Goal: Communication & Community: Participate in discussion

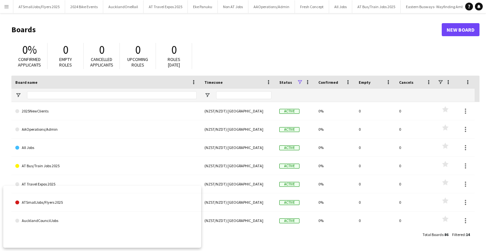
click at [6, 5] on app-icon "Menu" at bounding box center [6, 6] width 5 height 5
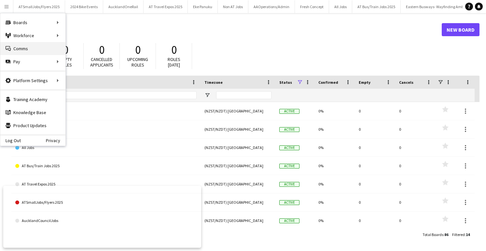
click at [22, 46] on link "Comms Comms" at bounding box center [32, 48] width 65 height 13
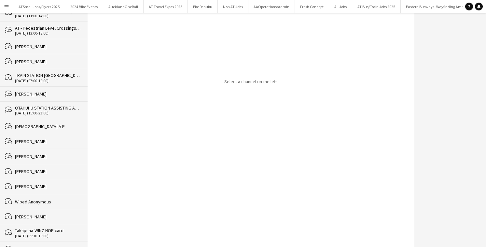
scroll to position [2484, 0]
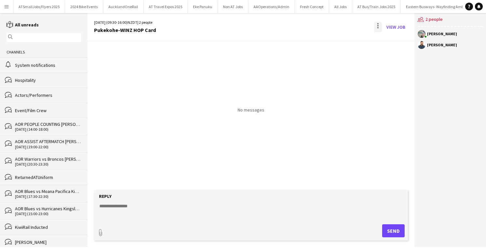
click at [378, 24] on div at bounding box center [377, 23] width 1 height 1
click at [394, 39] on span "Delete" at bounding box center [391, 40] width 15 height 6
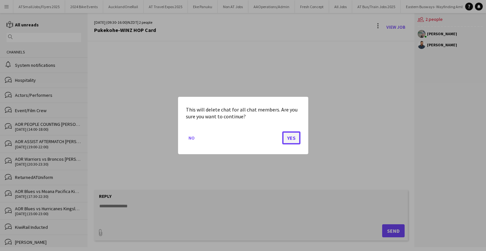
click at [291, 137] on button "Yes" at bounding box center [291, 137] width 18 height 13
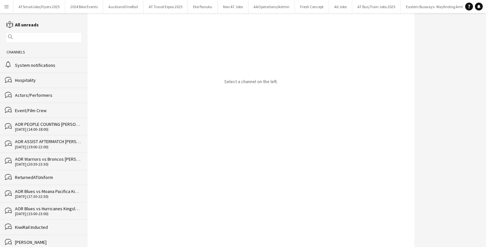
click at [28, 240] on div "[PERSON_NAME]" at bounding box center [48, 242] width 66 height 6
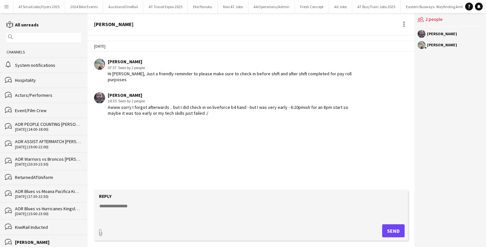
click at [30, 227] on div "KiwiRail Inducted" at bounding box center [48, 227] width 66 height 6
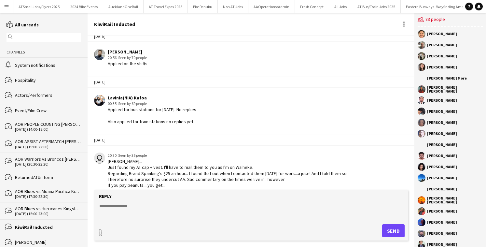
scroll to position [444, 0]
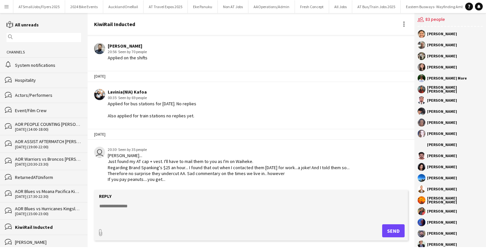
click at [32, 241] on div "[PERSON_NAME]" at bounding box center [48, 242] width 66 height 6
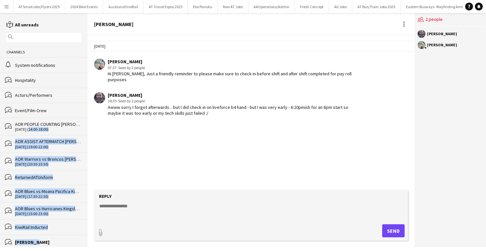
click at [27, 127] on div "[DATE] (14:00-18:00)" at bounding box center [48, 129] width 66 height 5
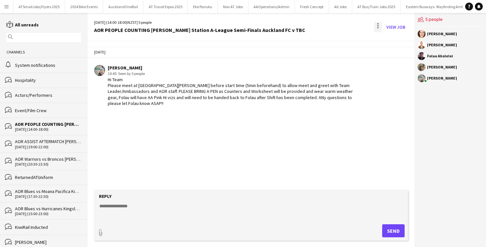
click at [376, 26] on div at bounding box center [378, 27] width 8 height 10
click at [395, 39] on span "Delete" at bounding box center [391, 40] width 15 height 6
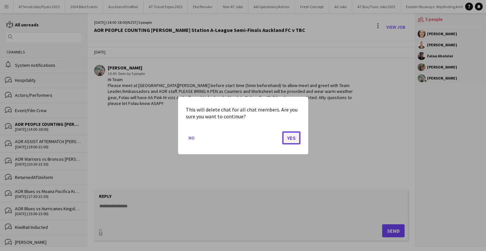
click at [288, 135] on button "Yes" at bounding box center [291, 137] width 18 height 13
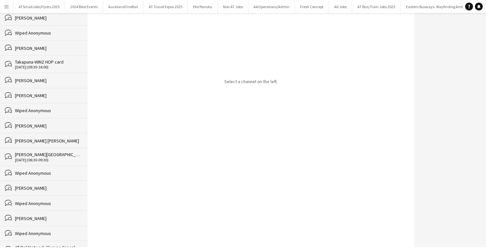
scroll to position [2449, 0]
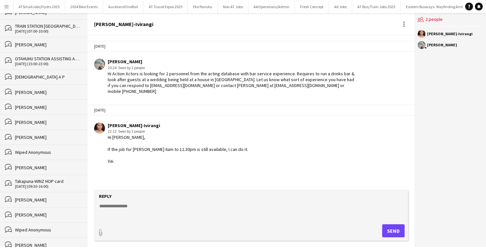
scroll to position [2450, 0]
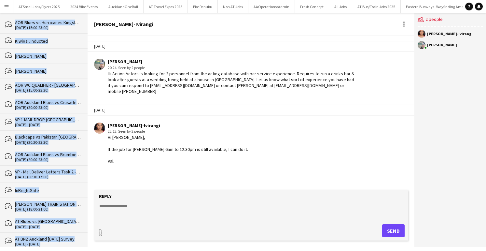
scroll to position [0, 0]
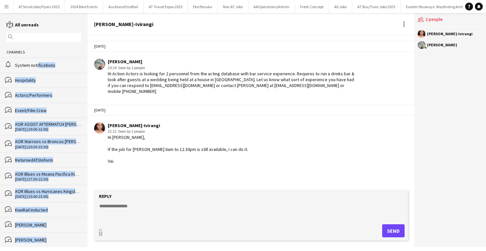
click at [35, 65] on div "System notifications" at bounding box center [48, 65] width 66 height 6
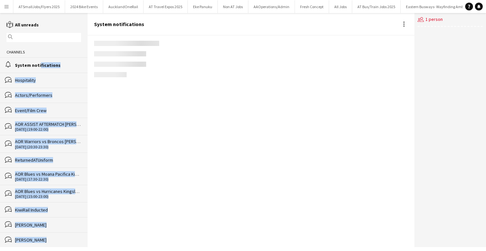
scroll to position [914, 0]
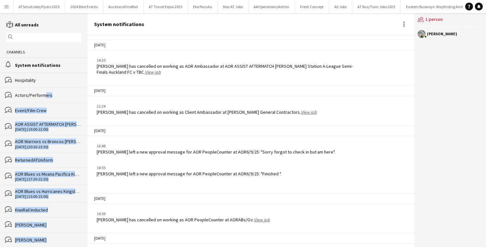
click at [40, 96] on div "Actors/Performers" at bounding box center [48, 95] width 66 height 6
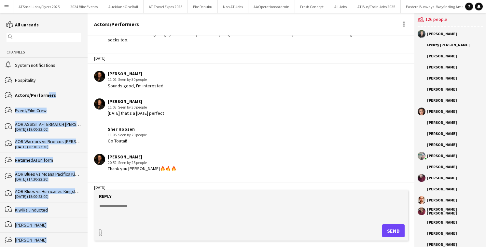
scroll to position [157, 0]
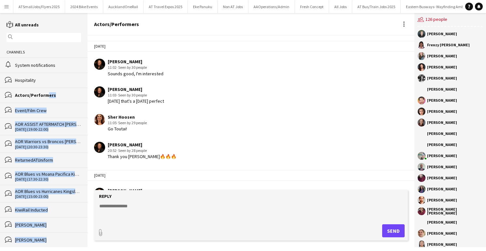
click at [41, 111] on div "Event/Film Crew" at bounding box center [48, 110] width 66 height 6
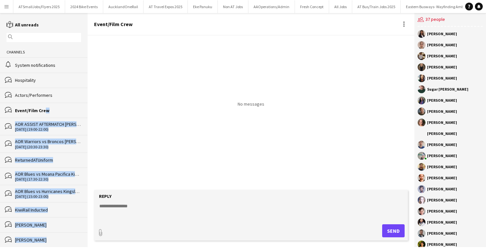
click at [62, 111] on div "Event/Film Crew" at bounding box center [48, 110] width 66 height 6
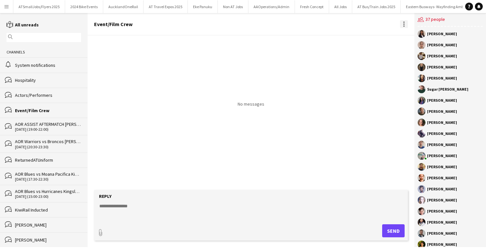
click at [403, 23] on div at bounding box center [404, 24] width 8 height 8
click at [420, 35] on span "Delete" at bounding box center [417, 36] width 15 height 6
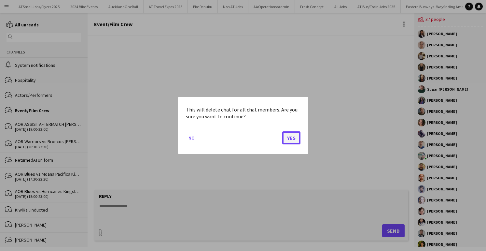
click at [291, 137] on button "Yes" at bounding box center [291, 137] width 18 height 13
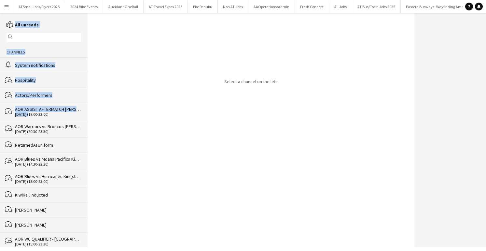
click at [27, 113] on div "[DATE] (19:00-22:00)" at bounding box center [48, 114] width 66 height 5
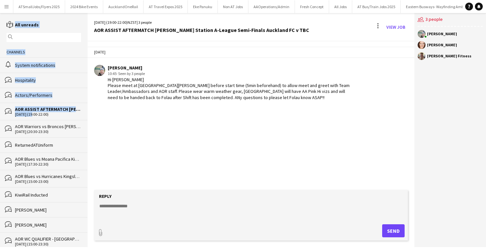
click at [32, 112] on div "[DATE] (19:00-22:00)" at bounding box center [48, 114] width 66 height 5
click at [39, 113] on div "[DATE] (19:00-22:00)" at bounding box center [48, 114] width 66 height 5
drag, startPoint x: 35, startPoint y: 94, endPoint x: 37, endPoint y: 88, distance: 6.7
click at [35, 94] on div "Actors/Performers" at bounding box center [48, 95] width 66 height 6
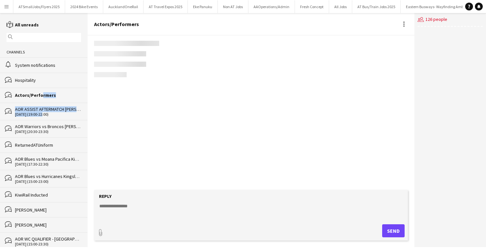
scroll to position [169, 0]
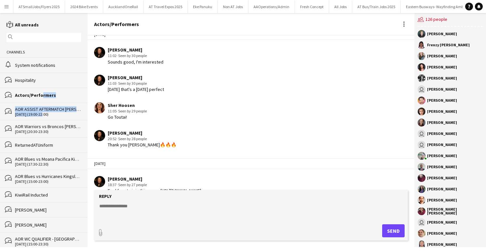
click at [60, 93] on div "Actors/Performers" at bounding box center [48, 95] width 66 height 6
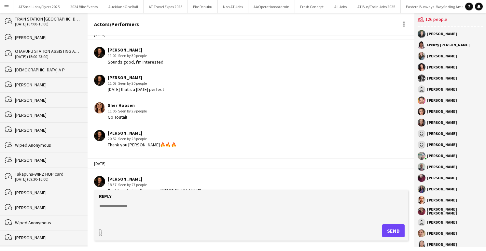
scroll to position [2435, 0]
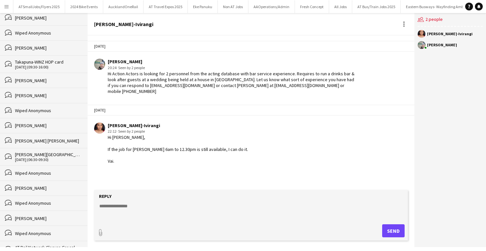
click at [51, 250] on div "[DATE] (13:00-20:00)" at bounding box center [48, 252] width 66 height 5
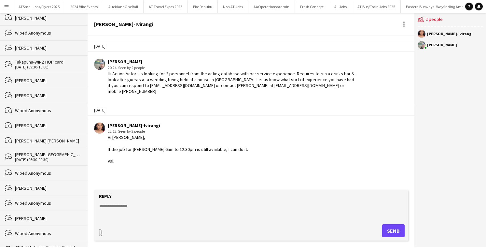
click at [405, 22] on div at bounding box center [404, 24] width 8 height 8
click at [417, 33] on span "Delete" at bounding box center [417, 36] width 15 height 6
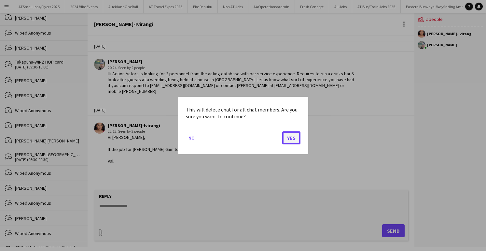
click at [294, 136] on button "Yes" at bounding box center [291, 137] width 18 height 13
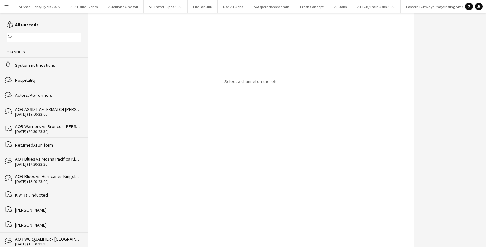
click at [30, 222] on div "[PERSON_NAME]" at bounding box center [48, 225] width 66 height 6
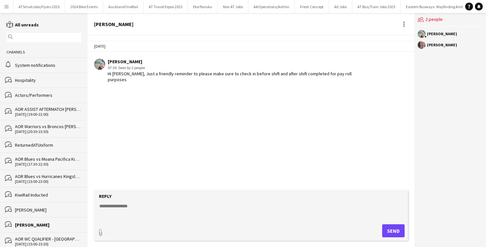
click at [33, 208] on div "[PERSON_NAME]" at bounding box center [48, 210] width 66 height 6
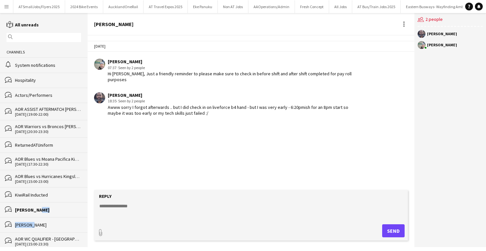
drag, startPoint x: 29, startPoint y: 221, endPoint x: 32, endPoint y: 224, distance: 4.6
click at [29, 222] on div "[PERSON_NAME]" at bounding box center [48, 225] width 66 height 6
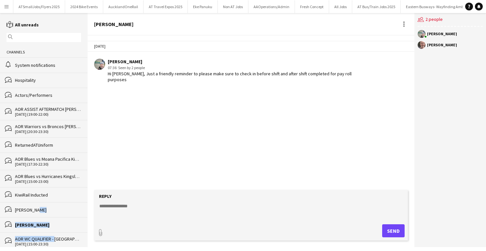
click at [54, 237] on div "AOR WC QUALIFIER - [GEOGRAPHIC_DATA], PEOPLE COUNTING AOR WC QUALIFIER - [GEOGR…" at bounding box center [48, 239] width 66 height 6
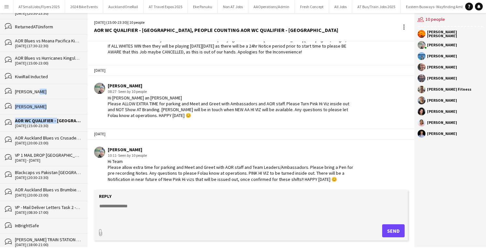
scroll to position [174, 0]
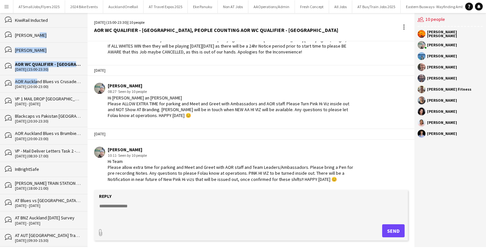
click at [34, 78] on div "AOR Auckland Blues vs Crusaders - [GEOGRAPHIC_DATA]" at bounding box center [48, 81] width 66 height 6
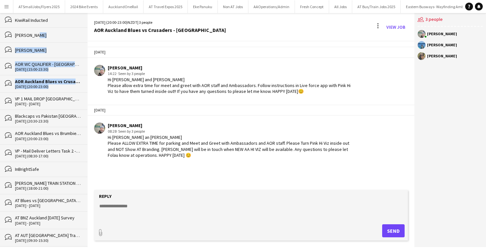
drag, startPoint x: 31, startPoint y: 92, endPoint x: 30, endPoint y: 96, distance: 3.5
click at [31, 93] on div "bubbles VP 1 MAIL DROP [GEOGRAPHIC_DATA] and [GEOGRAPHIC_DATA] , VP 5 MAIL DROP…" at bounding box center [44, 100] width 88 height 17
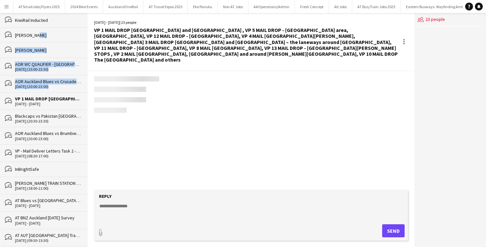
scroll to position [979, 0]
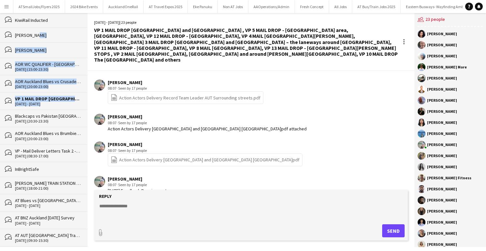
drag, startPoint x: 33, startPoint y: 110, endPoint x: 34, endPoint y: 114, distance: 4.3
click at [33, 111] on div "bubbles Blackcaps vs Pakistan [GEOGRAPHIC_DATA] - [GEOGRAPHIC_DATA] [DATE] (20:…" at bounding box center [44, 117] width 88 height 17
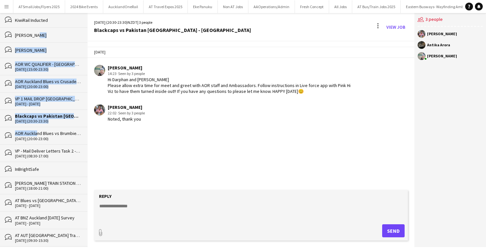
drag, startPoint x: 35, startPoint y: 132, endPoint x: 36, endPoint y: 152, distance: 19.6
click at [35, 133] on div "AOR Auckland Blues vs Brumbies - [GEOGRAPHIC_DATA]" at bounding box center [48, 133] width 66 height 6
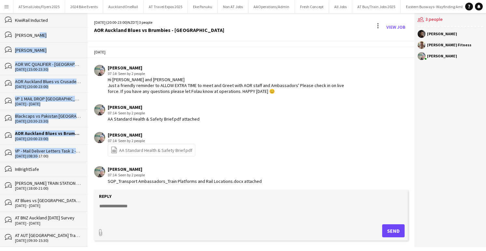
scroll to position [99, 0]
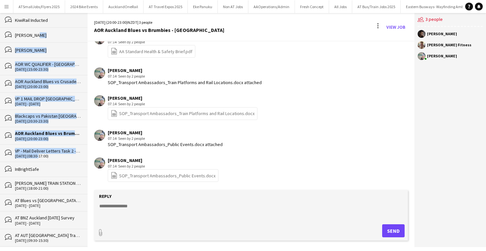
drag, startPoint x: 36, startPoint y: 152, endPoint x: 37, endPoint y: 156, distance: 4.0
click at [36, 154] on div "[DATE] (08:30-17:00)" at bounding box center [48, 156] width 66 height 5
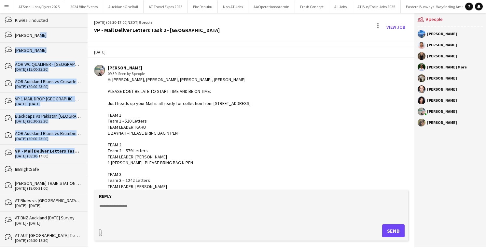
scroll to position [307, 0]
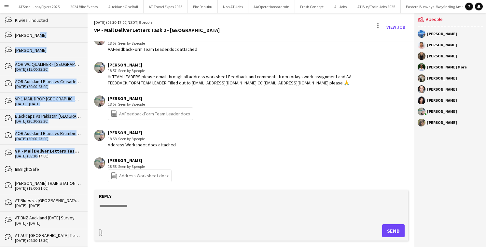
click at [31, 172] on div "bubbles InBrightSafe" at bounding box center [44, 168] width 88 height 15
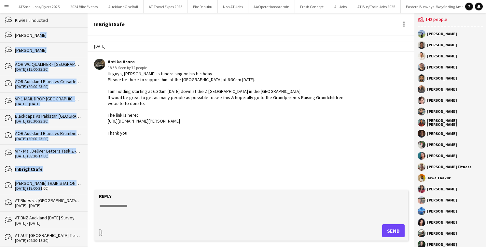
drag, startPoint x: 39, startPoint y: 184, endPoint x: 38, endPoint y: 176, distance: 7.9
click at [40, 186] on div "[DATE] (18:00-21:00)" at bounding box center [48, 188] width 66 height 5
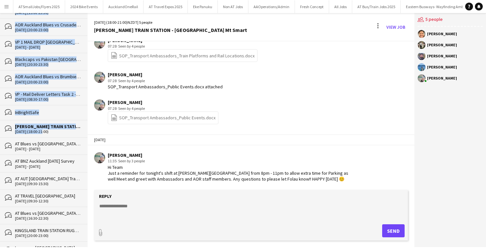
scroll to position [232, 0]
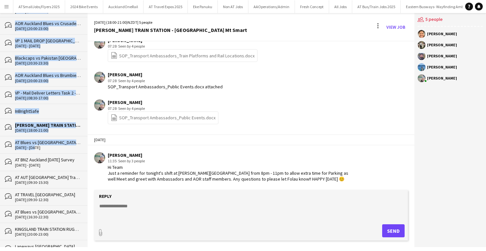
drag, startPoint x: 32, startPoint y: 143, endPoint x: 34, endPoint y: 162, distance: 19.6
click at [32, 145] on div "[DATE] - [DATE]" at bounding box center [48, 147] width 66 height 5
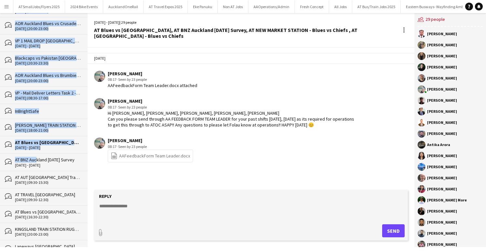
drag, startPoint x: 33, startPoint y: 158, endPoint x: 34, endPoint y: 167, distance: 8.5
click at [33, 158] on div "AT BNZ Auckland [DATE] Survey" at bounding box center [48, 160] width 66 height 6
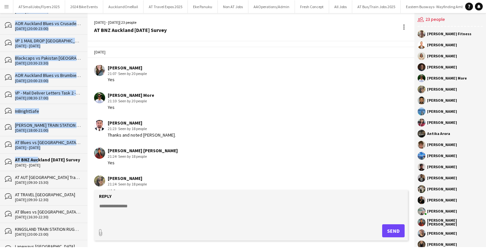
scroll to position [1004, 0]
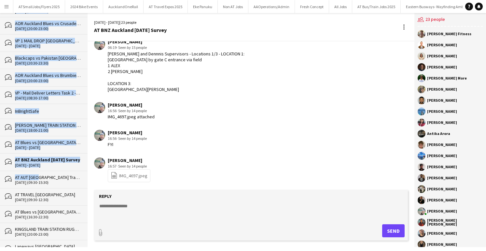
click at [34, 174] on div "AT AUT [GEOGRAPHIC_DATA] Travel Expo - Booth or [GEOGRAPHIC_DATA] Transport Sta…" at bounding box center [48, 177] width 66 height 6
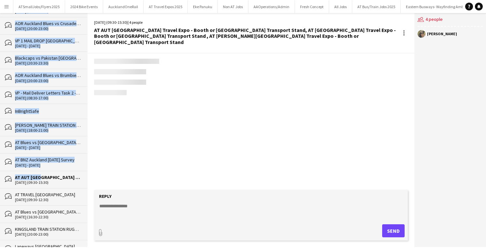
scroll to position [144, 0]
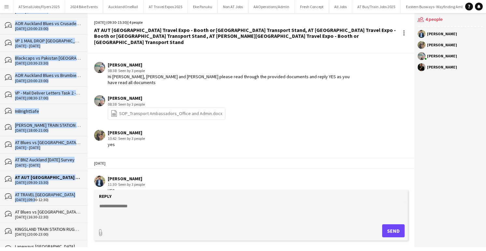
drag, startPoint x: 34, startPoint y: 194, endPoint x: 35, endPoint y: 204, distance: 10.2
click at [34, 197] on div "[DATE] (09:30-12:30)" at bounding box center [48, 199] width 66 height 5
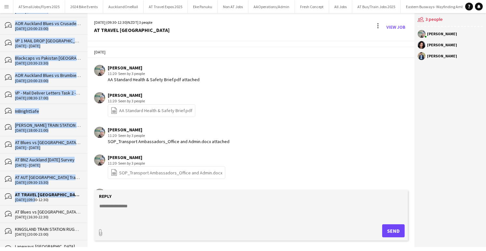
scroll to position [143, 0]
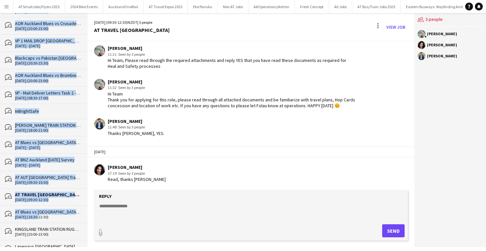
click at [36, 215] on div "[DATE] (16:30-22:30)" at bounding box center [48, 217] width 66 height 5
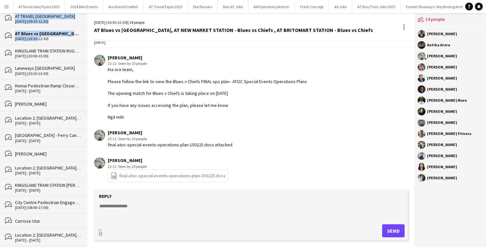
scroll to position [417, 0]
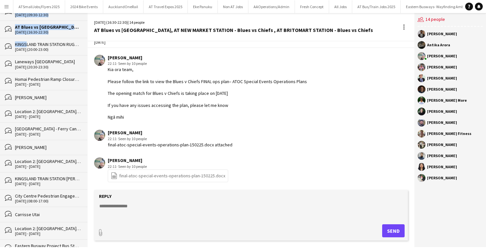
click at [25, 41] on div "KINGSLAND TRAIN STATION RUGBY MATCH BLUES vs CHIEFS [GEOGRAPHIC_DATA]" at bounding box center [48, 44] width 66 height 6
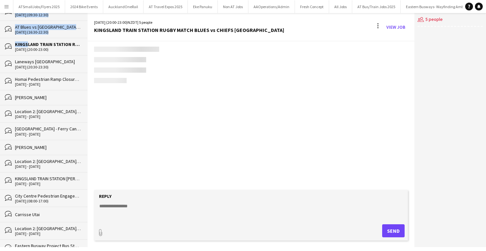
scroll to position [200, 0]
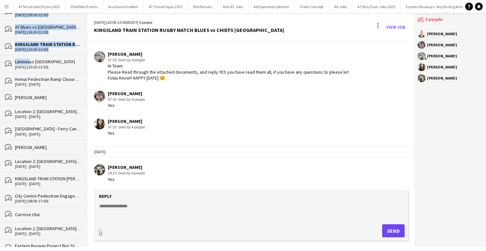
click at [26, 59] on div "Laneways [GEOGRAPHIC_DATA]" at bounding box center [48, 62] width 66 height 6
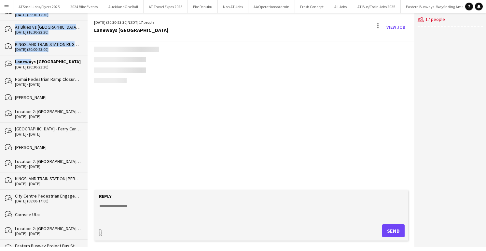
scroll to position [26, 0]
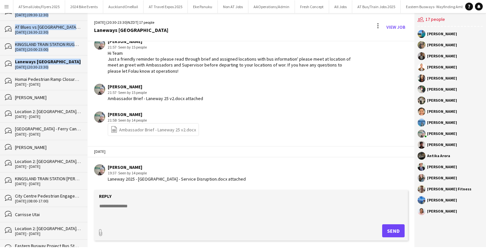
drag, startPoint x: 7, startPoint y: 75, endPoint x: 10, endPoint y: 79, distance: 5.0
click at [7, 77] on icon "bubbles" at bounding box center [8, 80] width 7 height 7
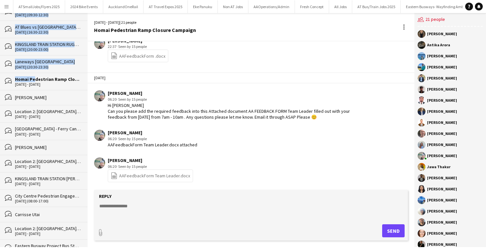
drag, startPoint x: 31, startPoint y: 75, endPoint x: 35, endPoint y: 88, distance: 13.5
click at [31, 76] on div "Homai Pedestrian Ramp Closure Campaign" at bounding box center [48, 79] width 66 height 6
drag, startPoint x: 31, startPoint y: 91, endPoint x: 17, endPoint y: 93, distance: 13.8
click at [31, 94] on div "[PERSON_NAME]" at bounding box center [48, 97] width 66 height 6
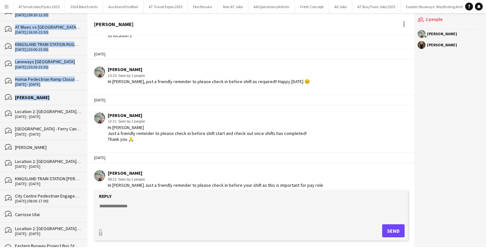
drag, startPoint x: 10, startPoint y: 107, endPoint x: 11, endPoint y: 111, distance: 3.5
click at [10, 110] on icon "bubbles" at bounding box center [8, 113] width 7 height 7
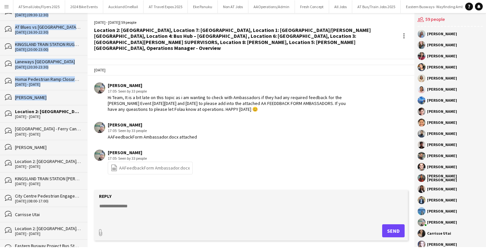
drag, startPoint x: 7, startPoint y: 109, endPoint x: 13, endPoint y: 117, distance: 10.2
click at [8, 110] on icon "bubbles" at bounding box center [8, 113] width 7 height 7
click at [22, 108] on div "Location 2: [GEOGRAPHIC_DATA], Location 7: [GEOGRAPHIC_DATA], Location 1: [GEOG…" at bounding box center [48, 111] width 66 height 6
click at [30, 126] on div "[GEOGRAPHIC_DATA] - Ferry Cancellations due to Sail GP, DOWNTOWN FERRY TERMINAL…" at bounding box center [48, 129] width 66 height 6
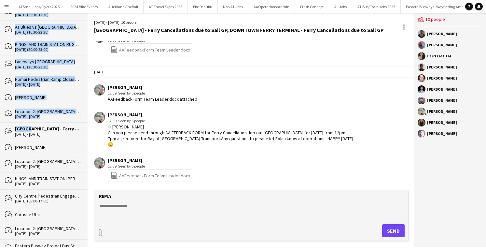
click at [33, 134] on div "bubbles [GEOGRAPHIC_DATA] - Ferry Cancellations due to Sail GP, DOWNTOWN [GEOGR…" at bounding box center [44, 130] width 88 height 17
drag, startPoint x: 33, startPoint y: 141, endPoint x: 34, endPoint y: 151, distance: 9.8
click at [33, 144] on div "[PERSON_NAME]" at bounding box center [48, 147] width 66 height 6
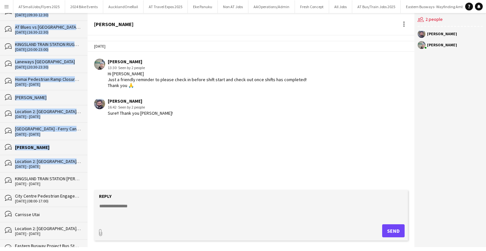
click at [35, 164] on div "[DATE] - [DATE]" at bounding box center [48, 166] width 66 height 5
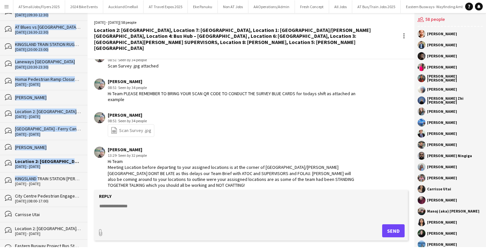
drag, startPoint x: 37, startPoint y: 175, endPoint x: 34, endPoint y: 185, distance: 9.8
click at [37, 176] on div "KINGSLAND TRAIN STATION [PERSON_NAME] Event AOR Assist, MORNINGSIDE TRAIN STATI…" at bounding box center [48, 180] width 66 height 10
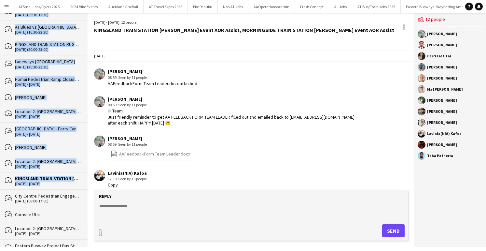
drag, startPoint x: 34, startPoint y: 187, endPoint x: 36, endPoint y: 195, distance: 8.5
click at [34, 193] on div "City Centre Pedestrian Engagement -" at bounding box center [48, 196] width 66 height 6
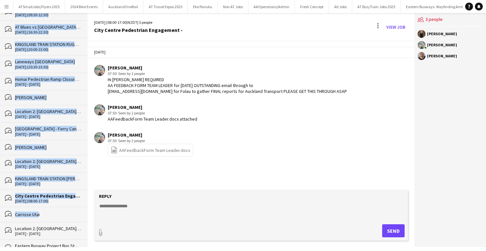
drag, startPoint x: 35, startPoint y: 211, endPoint x: 39, endPoint y: 215, distance: 5.5
click at [35, 211] on div "bubbles Carrisse Utai" at bounding box center [44, 213] width 88 height 15
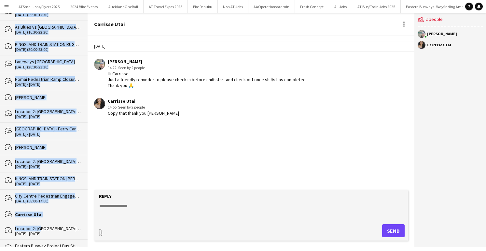
drag, startPoint x: 39, startPoint y: 221, endPoint x: 38, endPoint y: 229, distance: 8.3
click at [39, 225] on div "Location 2: [GEOGRAPHIC_DATA], Location 7: [GEOGRAPHIC_DATA], Location 1: [GEOG…" at bounding box center [48, 228] width 66 height 6
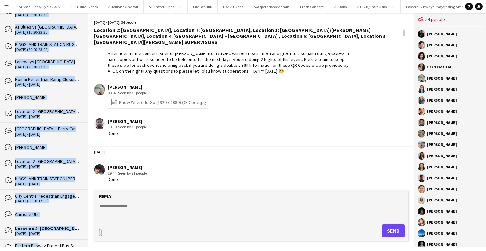
click at [35, 243] on div "Eastern Busway Project Bus Stop Relocate - Bus Stop [STREET_ADDRESS] / [GEOGRAP…" at bounding box center [48, 246] width 66 height 6
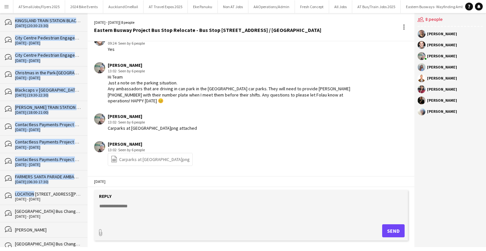
click at [31, 191] on div "LOCATION [STREET_ADDRESS][PERSON_NAME], SUPERVISOR 2 [GEOGRAPHIC_DATA] / [GEOGR…" at bounding box center [48, 194] width 66 height 6
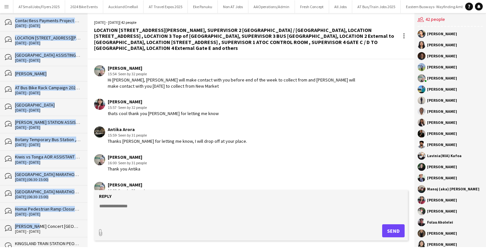
click at [33, 223] on div "[PERSON_NAME] Concert [GEOGRAPHIC_DATA] Location 1: [GEOGRAPHIC_DATA]/[PERSON_N…" at bounding box center [48, 226] width 66 height 6
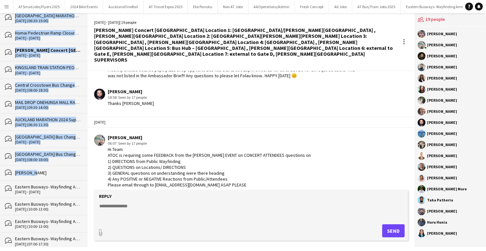
click at [31, 170] on div "[PERSON_NAME]" at bounding box center [48, 173] width 66 height 6
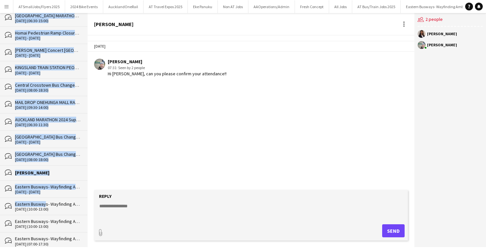
click at [44, 201] on div "Eastern Busways- Wayfinding Ambassadors" at bounding box center [48, 204] width 66 height 6
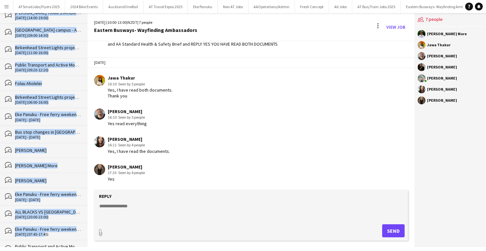
drag, startPoint x: 43, startPoint y: 218, endPoint x: 48, endPoint y: 221, distance: 5.7
click at [43, 232] on div "[DATE] (07:45-17:45)" at bounding box center [48, 234] width 66 height 5
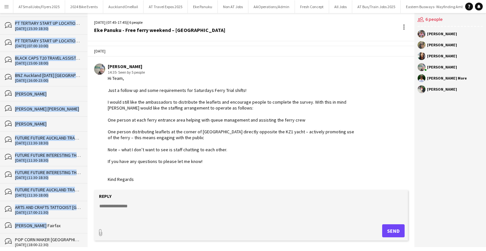
click at [52, 222] on div "[PERSON_NAME] Fairfax" at bounding box center [48, 225] width 66 height 6
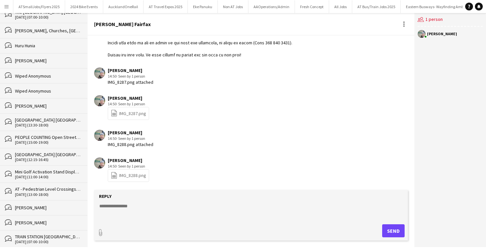
click at [54, 250] on div "[PERSON_NAME]" at bounding box center [48, 255] width 66 height 6
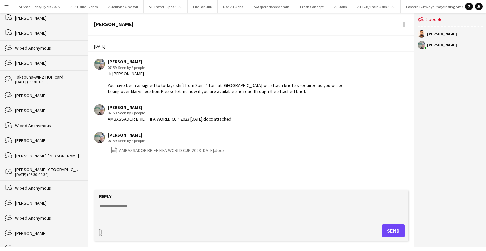
click at [59, 245] on div "Wiped Anonymous" at bounding box center [48, 248] width 66 height 6
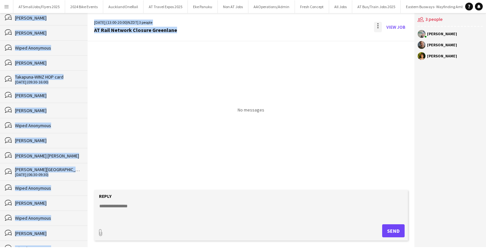
click at [377, 25] on div at bounding box center [378, 27] width 8 height 10
click at [393, 39] on span "Delete" at bounding box center [391, 40] width 15 height 6
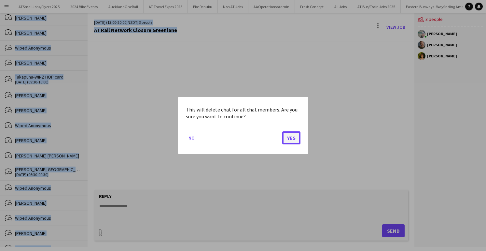
click at [294, 137] on button "Yes" at bounding box center [291, 137] width 18 height 13
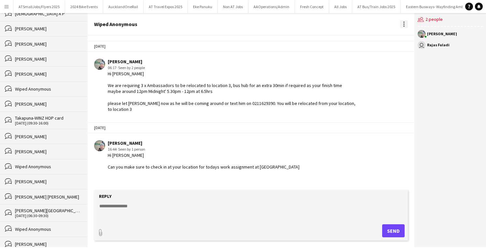
click at [404, 22] on div at bounding box center [403, 21] width 1 height 1
click at [414, 35] on span "Delete" at bounding box center [417, 36] width 15 height 6
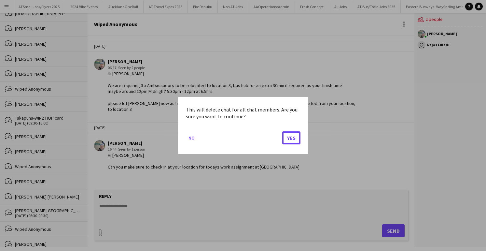
click at [293, 136] on button "Yes" at bounding box center [291, 137] width 18 height 13
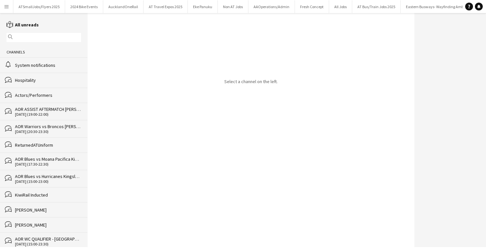
click at [14, 51] on div "Channels" at bounding box center [44, 52] width 88 height 10
click at [32, 26] on link "reading All unreads" at bounding box center [23, 25] width 32 height 6
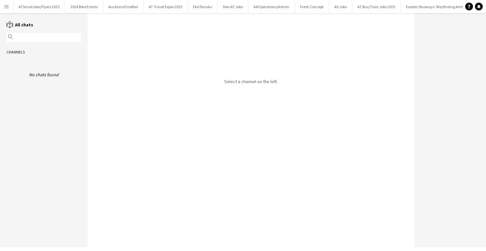
click at [23, 24] on link "reading All chats" at bounding box center [20, 25] width 27 height 6
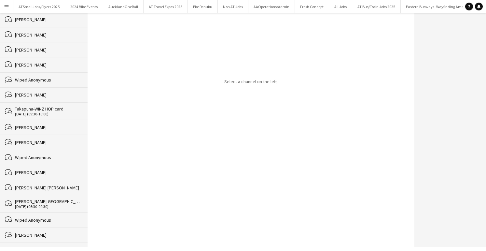
scroll to position [2388, 0]
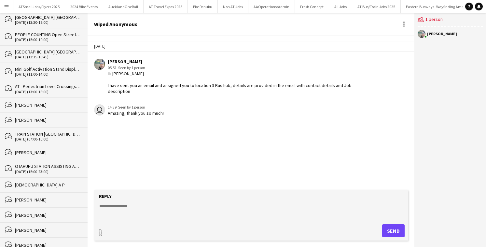
scroll to position [2388, 0]
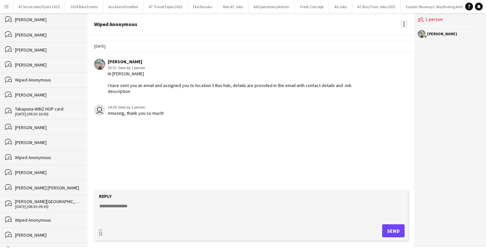
click at [403, 23] on div at bounding box center [404, 24] width 8 height 8
click at [419, 35] on span "Delete" at bounding box center [417, 36] width 15 height 6
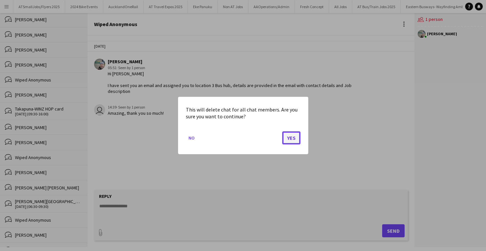
click at [287, 139] on button "Yes" at bounding box center [291, 137] width 18 height 13
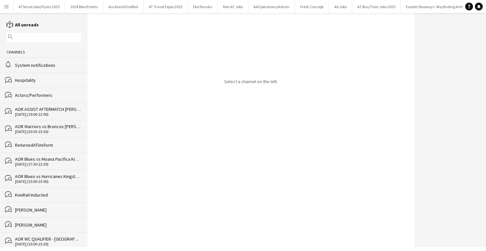
click at [37, 209] on div "[PERSON_NAME]" at bounding box center [48, 210] width 66 height 6
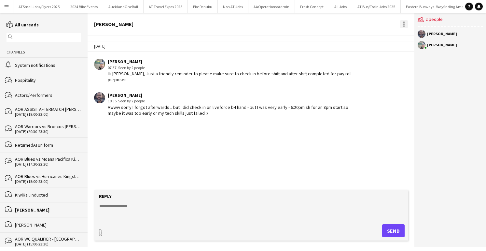
click at [403, 22] on div at bounding box center [404, 24] width 8 height 8
click at [414, 34] on span "Delete" at bounding box center [417, 36] width 15 height 6
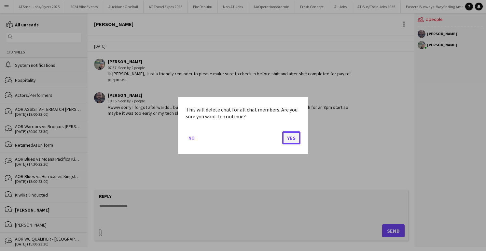
click at [295, 137] on button "Yes" at bounding box center [291, 137] width 18 height 13
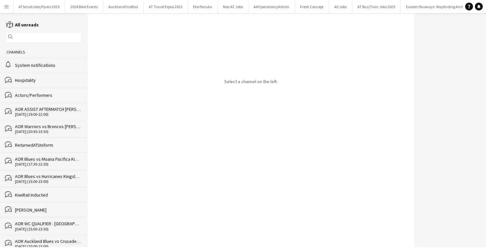
click at [34, 193] on div "KiwiRail Inducted" at bounding box center [48, 195] width 66 height 6
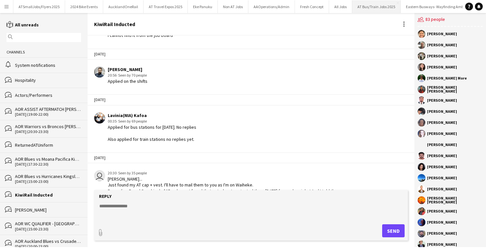
scroll to position [444, 0]
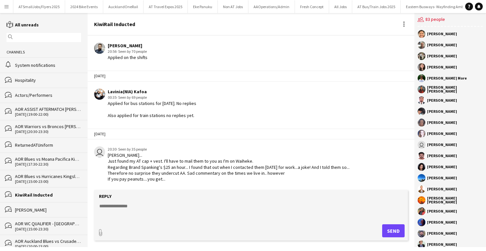
click at [31, 210] on div "[PERSON_NAME]" at bounding box center [48, 210] width 66 height 6
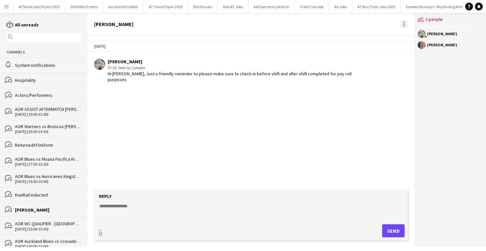
click at [404, 24] on div at bounding box center [404, 24] width 8 height 8
click at [414, 36] on span "Delete" at bounding box center [417, 36] width 15 height 6
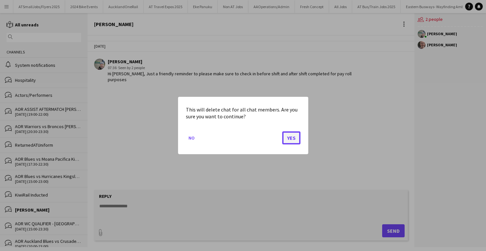
click at [294, 137] on button "Yes" at bounding box center [291, 137] width 18 height 13
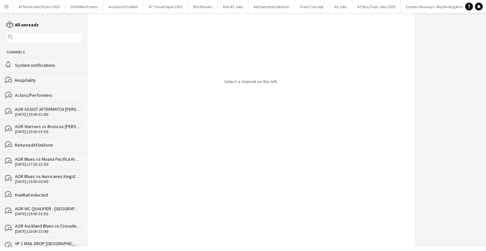
click at [32, 207] on div "AOR WC QUALIFIER - [GEOGRAPHIC_DATA], PEOPLE COUNTING AOR WC QUALIFIER - [GEOGR…" at bounding box center [48, 208] width 66 height 6
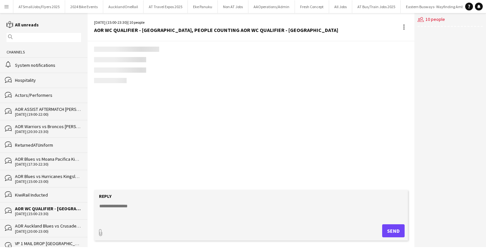
scroll to position [51, 0]
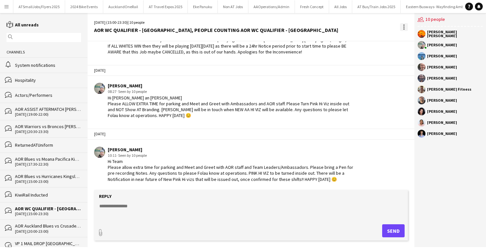
click at [404, 26] on div at bounding box center [404, 27] width 8 height 8
click at [415, 39] on span "Delete" at bounding box center [417, 39] width 15 height 6
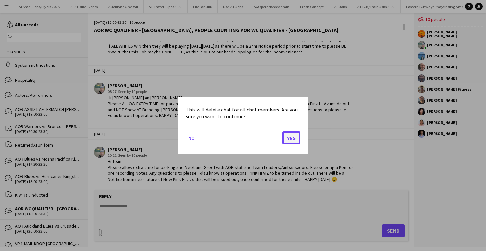
click at [291, 136] on button "Yes" at bounding box center [291, 137] width 18 height 13
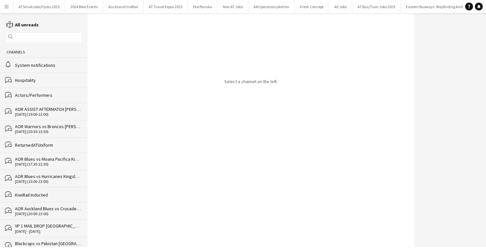
click at [42, 211] on div "[DATE] (20:00-23:00)" at bounding box center [48, 213] width 66 height 5
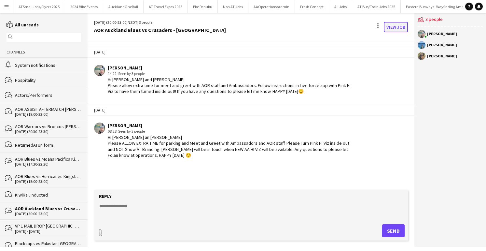
click at [394, 24] on link "View Job" at bounding box center [396, 27] width 24 height 10
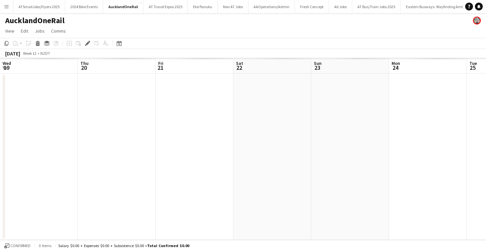
scroll to position [0, 224]
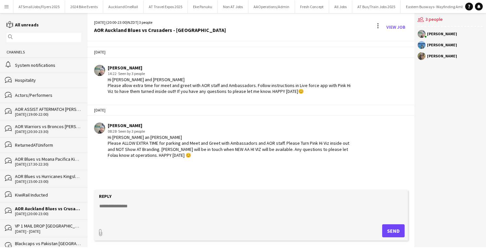
click at [35, 223] on div "VP 1 MAIL DROP [GEOGRAPHIC_DATA] and [GEOGRAPHIC_DATA] , VP 5 MAIL DROP - [GEOG…" at bounding box center [48, 226] width 66 height 6
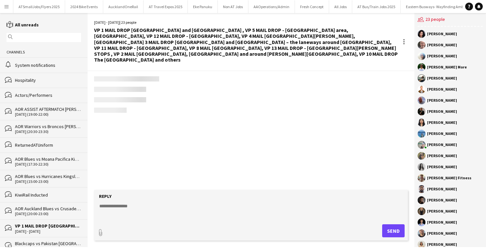
scroll to position [979, 0]
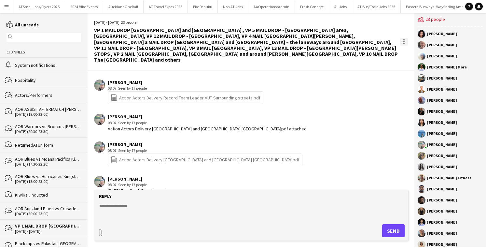
click at [404, 38] on div at bounding box center [404, 42] width 8 height 8
click at [418, 50] on span "Delete" at bounding box center [417, 51] width 15 height 6
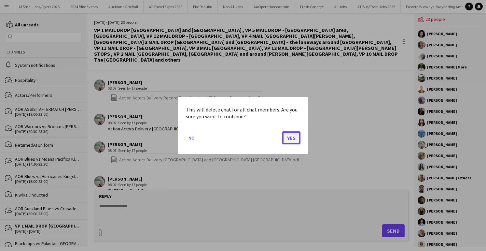
click at [294, 138] on button "Yes" at bounding box center [291, 137] width 18 height 13
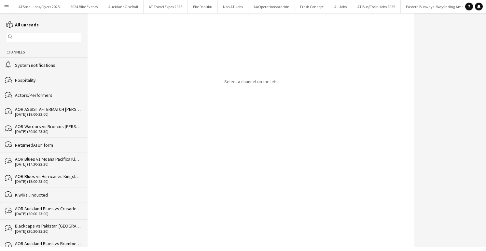
click at [34, 240] on div "AOR Auckland Blues vs Brumbies - [GEOGRAPHIC_DATA]" at bounding box center [48, 243] width 66 height 6
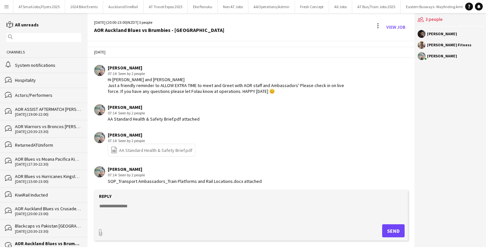
scroll to position [99, 0]
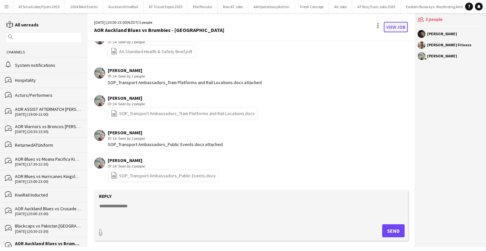
click at [399, 26] on link "View Job" at bounding box center [396, 27] width 24 height 10
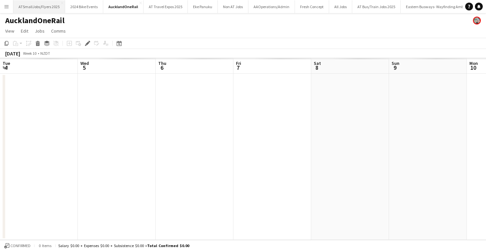
scroll to position [0, 224]
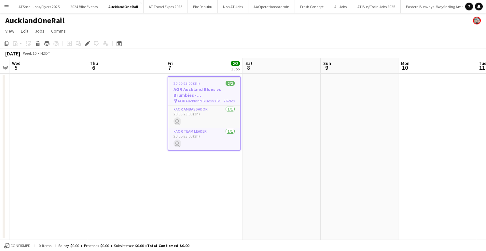
click at [8, 5] on app-icon "Menu" at bounding box center [6, 6] width 5 height 5
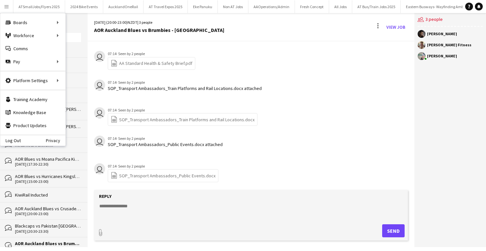
scroll to position [81, 0]
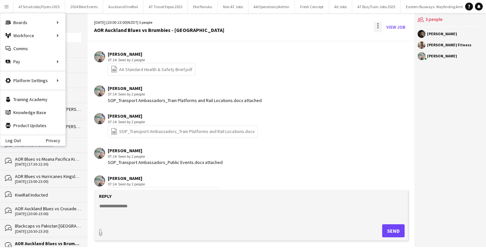
click at [377, 24] on div at bounding box center [377, 23] width 1 height 1
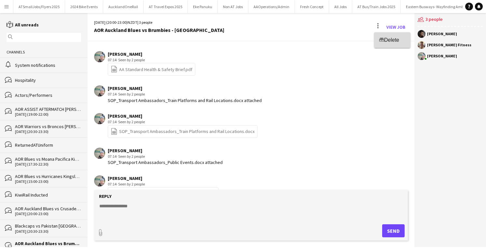
click at [388, 39] on span "Delete" at bounding box center [391, 40] width 15 height 6
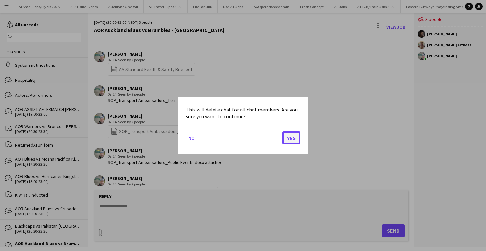
click at [294, 138] on button "Yes" at bounding box center [291, 137] width 18 height 13
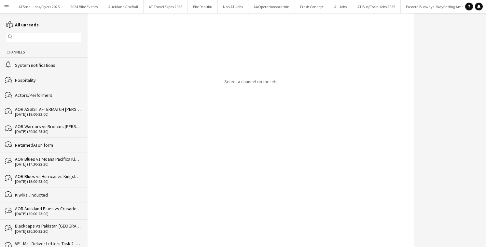
click at [41, 206] on div "AOR Auckland Blues vs Crusaders - [GEOGRAPHIC_DATA]" at bounding box center [48, 208] width 66 height 6
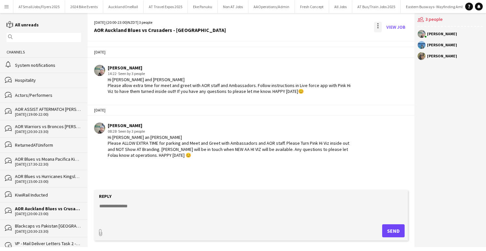
click at [377, 24] on div at bounding box center [378, 27] width 8 height 10
click at [385, 39] on span "Delete" at bounding box center [391, 40] width 15 height 6
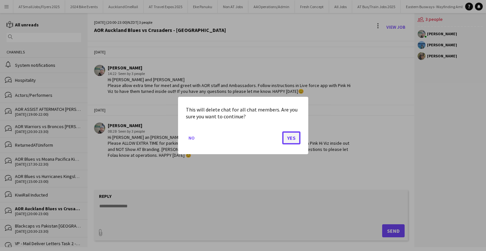
click at [293, 134] on button "Yes" at bounding box center [291, 137] width 18 height 13
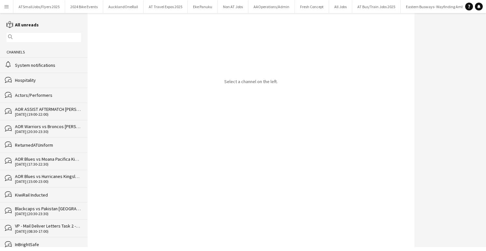
click at [35, 211] on div "[DATE] (20:30-23:30)" at bounding box center [48, 213] width 66 height 5
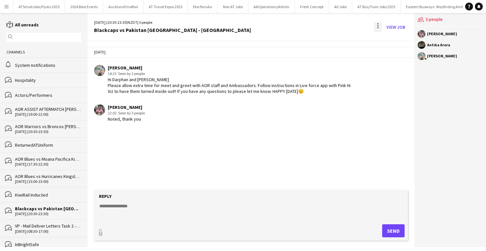
click at [376, 24] on div at bounding box center [378, 27] width 8 height 10
click at [388, 41] on span "Delete" at bounding box center [391, 40] width 15 height 6
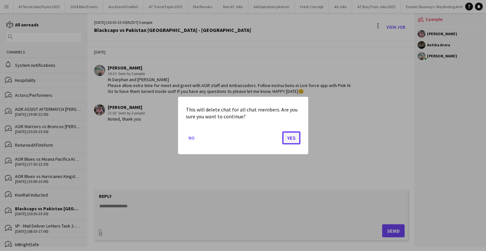
click at [294, 136] on button "Yes" at bounding box center [291, 137] width 18 height 13
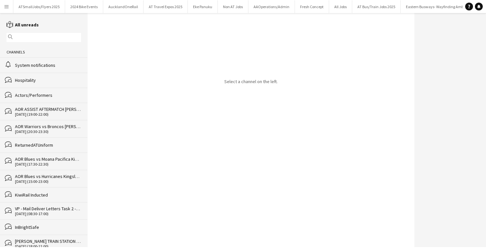
click at [25, 206] on div "VP - Mail Deliver Letters Task 2 - [GEOGRAPHIC_DATA]" at bounding box center [48, 208] width 66 height 6
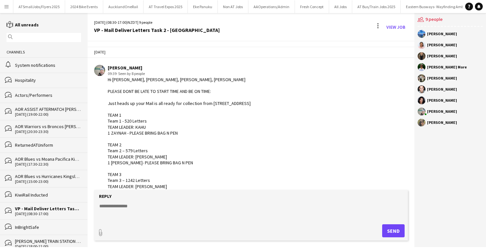
scroll to position [307, 0]
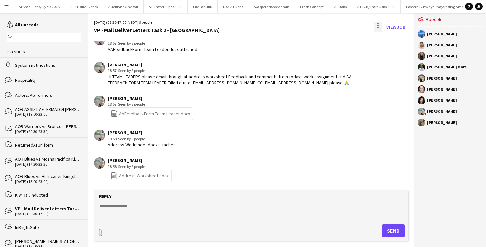
click at [377, 24] on div at bounding box center [378, 27] width 8 height 10
click at [384, 37] on span "Delete" at bounding box center [391, 40] width 15 height 6
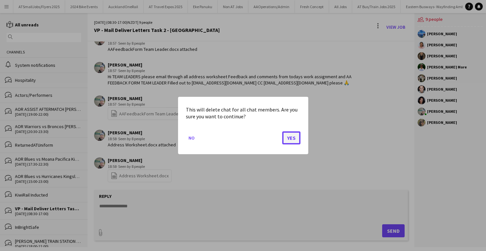
click at [291, 136] on button "Yes" at bounding box center [291, 137] width 18 height 13
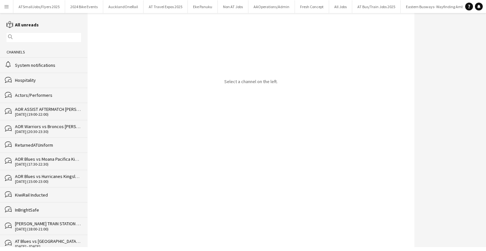
click at [28, 227] on div "[DATE] (18:00-21:00)" at bounding box center [48, 229] width 66 height 5
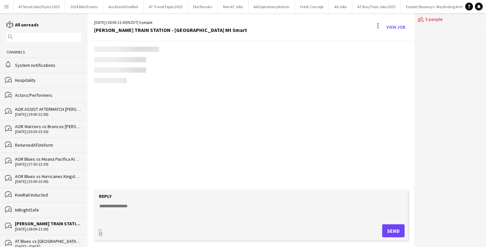
scroll to position [117, 0]
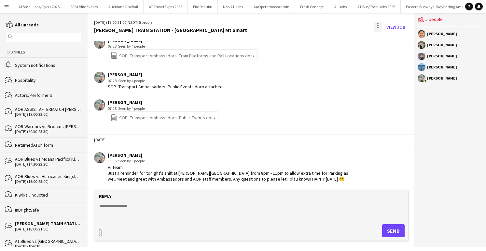
click at [375, 23] on div at bounding box center [378, 27] width 8 height 10
click at [388, 37] on span "Delete" at bounding box center [391, 40] width 15 height 6
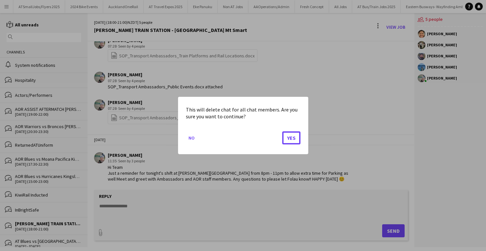
click at [296, 137] on button "Yes" at bounding box center [291, 137] width 18 height 13
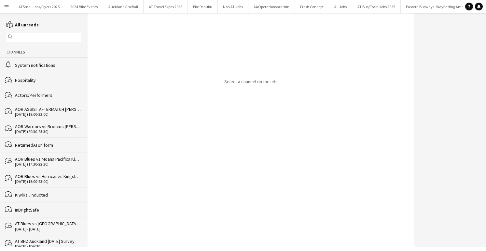
click at [39, 223] on div "AT Blues vs [GEOGRAPHIC_DATA], AT BNZ Auckland [DATE] Survey, AT NEW MARKET STA…" at bounding box center [48, 223] width 66 height 6
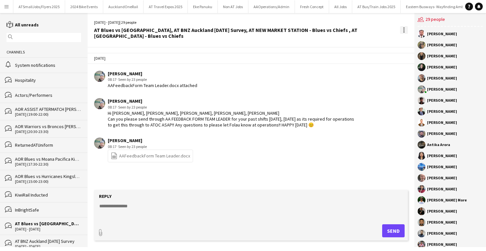
click at [403, 29] on div at bounding box center [404, 30] width 8 height 8
click at [413, 41] on span "Delete" at bounding box center [417, 42] width 15 height 6
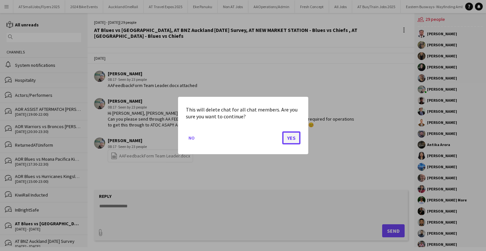
click at [295, 136] on button "Yes" at bounding box center [291, 137] width 18 height 13
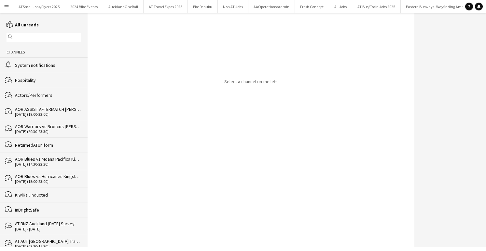
click at [35, 239] on div "AT AUT [GEOGRAPHIC_DATA] Travel Expo - Booth or [GEOGRAPHIC_DATA] Transport Sta…" at bounding box center [48, 241] width 66 height 6
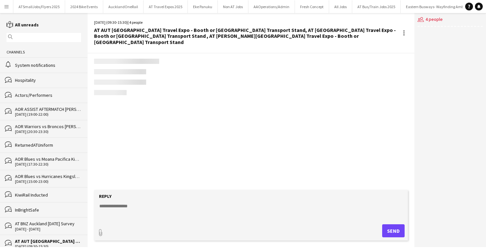
scroll to position [138, 0]
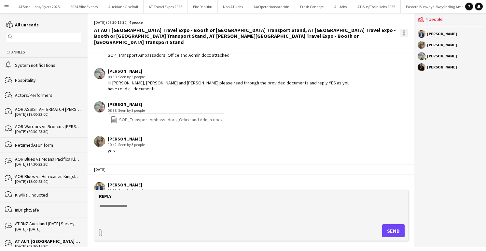
click at [403, 30] on div at bounding box center [403, 30] width 1 height 1
click at [416, 40] on span "Delete" at bounding box center [417, 42] width 15 height 6
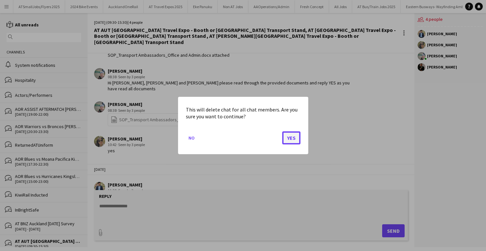
click at [294, 135] on button "Yes" at bounding box center [291, 137] width 18 height 13
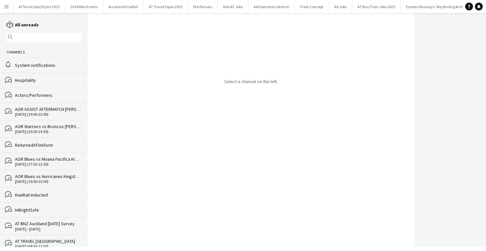
click at [24, 221] on div "AT BNZ Auckland [DATE] Survey" at bounding box center [48, 223] width 66 height 6
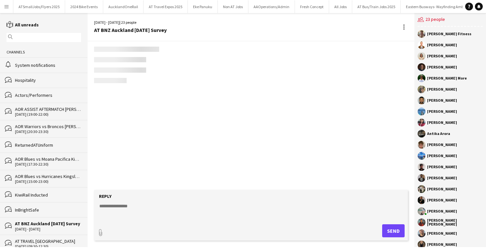
scroll to position [1004, 0]
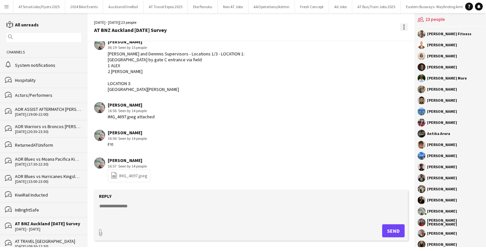
click at [403, 24] on div at bounding box center [404, 27] width 8 height 8
click at [408, 39] on app-icon "Delete" at bounding box center [407, 39] width 5 height 6
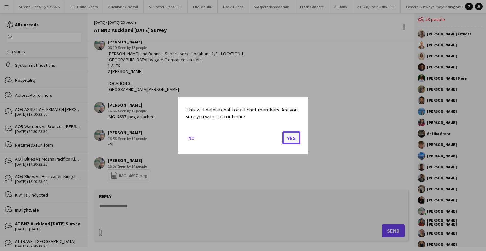
click at [294, 137] on button "Yes" at bounding box center [291, 137] width 18 height 13
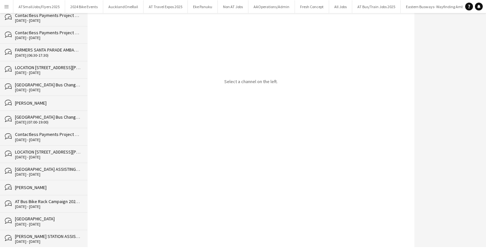
scroll to position [605, 0]
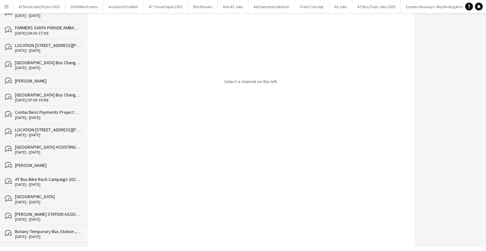
click at [38, 211] on div "[PERSON_NAME] STATION ASSISTING AOR, [PERSON_NAME] TRAIN STATION PEOPLE COUNTIN…" at bounding box center [48, 214] width 66 height 6
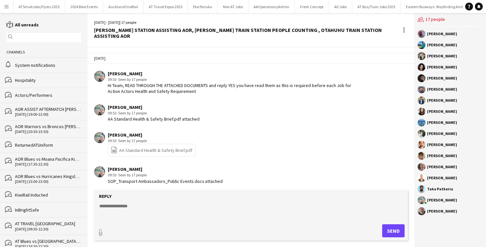
scroll to position [507, 0]
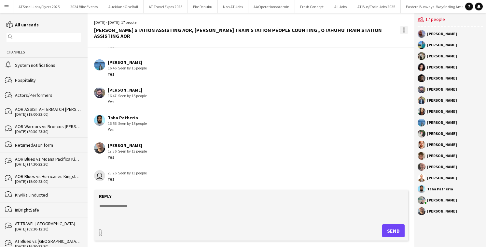
click at [403, 27] on div at bounding box center [403, 27] width 1 height 1
click at [413, 38] on span "Delete" at bounding box center [417, 39] width 15 height 6
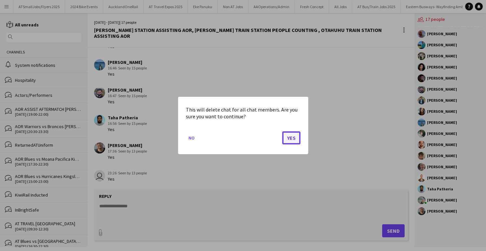
click at [295, 138] on button "Yes" at bounding box center [291, 137] width 18 height 13
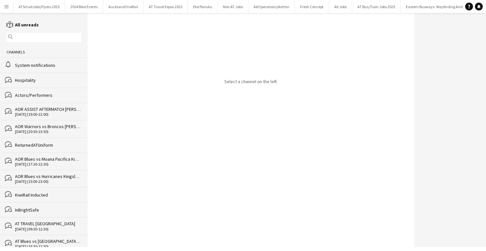
click at [39, 222] on div "AT TRAVEL [GEOGRAPHIC_DATA]" at bounding box center [48, 223] width 66 height 6
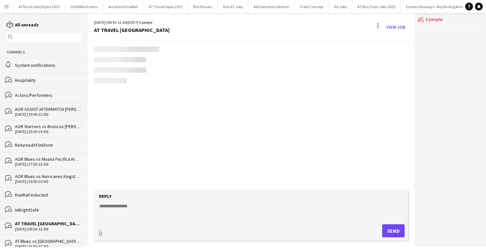
scroll to position [143, 0]
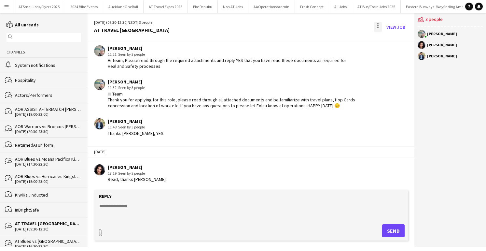
click at [376, 23] on div at bounding box center [378, 27] width 8 height 10
click at [390, 40] on span "Delete" at bounding box center [391, 40] width 15 height 6
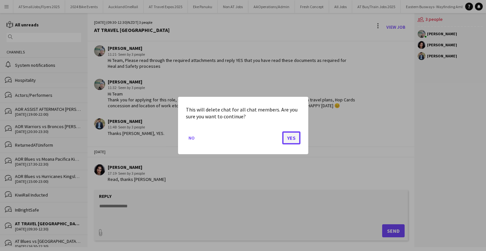
click at [292, 137] on button "Yes" at bounding box center [291, 137] width 18 height 13
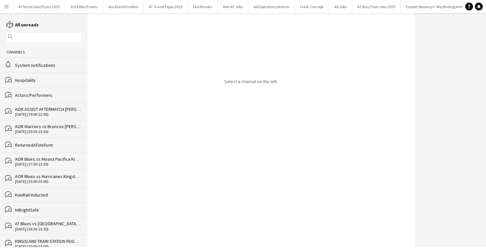
click at [30, 174] on div "AOR Blues vs Hurricanes Kingsland Station AFTERMATCH ATTENDEES, AOR PEOPLE COUN…" at bounding box center [48, 176] width 66 height 6
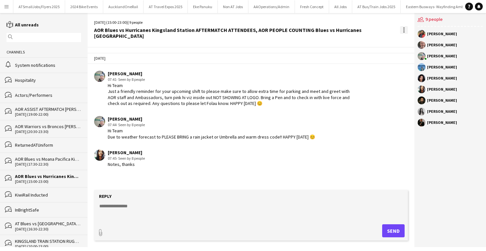
click at [403, 26] on div at bounding box center [404, 30] width 8 height 8
click at [418, 37] on span "Delete" at bounding box center [417, 39] width 15 height 6
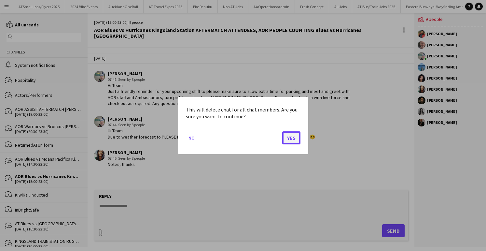
click at [289, 136] on button "Yes" at bounding box center [291, 137] width 18 height 13
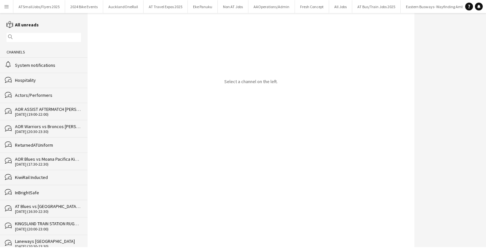
click at [34, 158] on div "AOR Blues vs Moana Pacifica Kingsland Station AFTERMATCH ATTENDEES" at bounding box center [48, 159] width 66 height 6
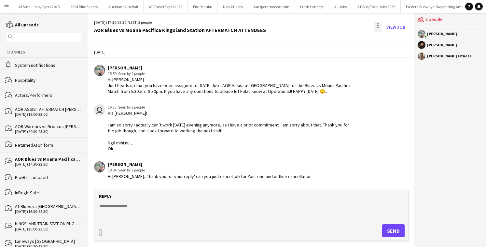
click at [376, 23] on div at bounding box center [378, 27] width 8 height 10
click at [390, 38] on span "Delete" at bounding box center [391, 40] width 15 height 6
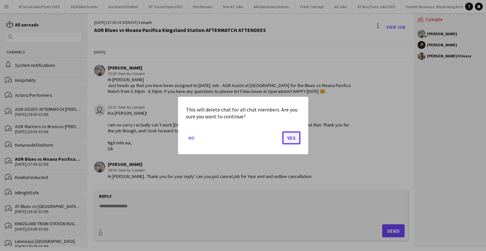
click at [293, 136] on button "Yes" at bounding box center [291, 137] width 18 height 13
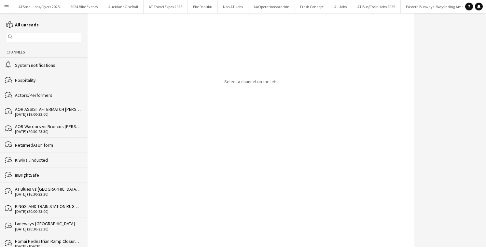
click at [32, 143] on div "ReturnedATUniform" at bounding box center [48, 145] width 66 height 6
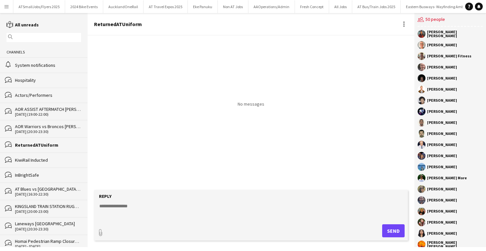
click at [35, 126] on div "AOR Warriors vs Broncos [PERSON_NAME] Station AFTERMATCH ATTENDEES" at bounding box center [48, 126] width 66 height 6
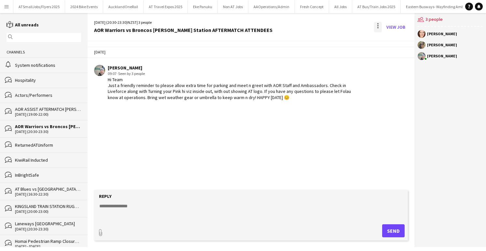
click at [377, 23] on div at bounding box center [377, 23] width 1 height 1
click at [391, 41] on span "Delete" at bounding box center [391, 40] width 15 height 6
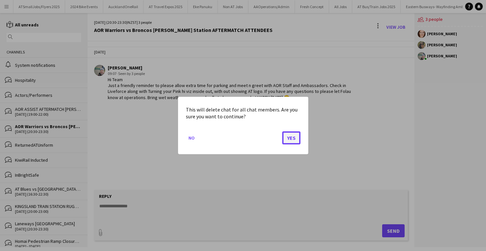
click at [293, 135] on button "Yes" at bounding box center [291, 137] width 18 height 13
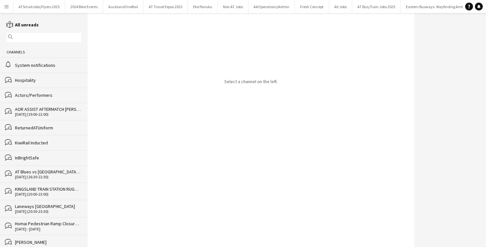
click at [26, 106] on div "AOR ASSIST AFTERMATCH [PERSON_NAME] Station A-League Semi-Finals Auckland FC v …" at bounding box center [48, 109] width 66 height 6
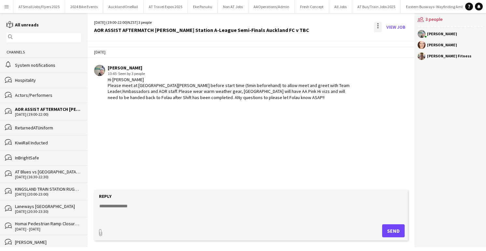
click at [378, 24] on div at bounding box center [377, 23] width 1 height 1
click at [383, 38] on app-icon "Delete" at bounding box center [381, 40] width 5 height 6
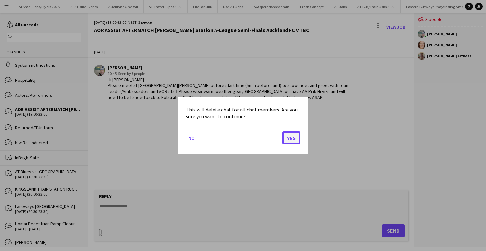
click at [297, 136] on button "Yes" at bounding box center [291, 137] width 18 height 13
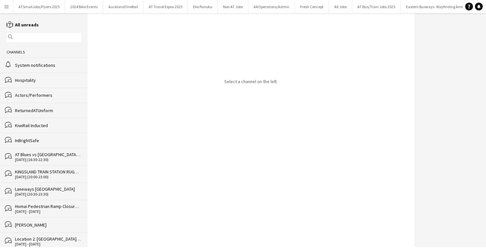
click at [24, 188] on div "Laneways [GEOGRAPHIC_DATA]" at bounding box center [48, 189] width 66 height 6
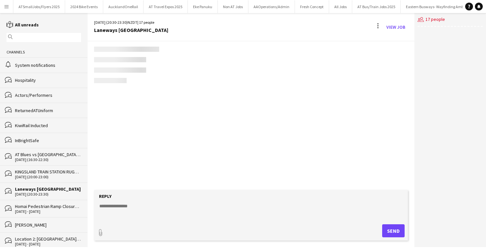
scroll to position [26, 0]
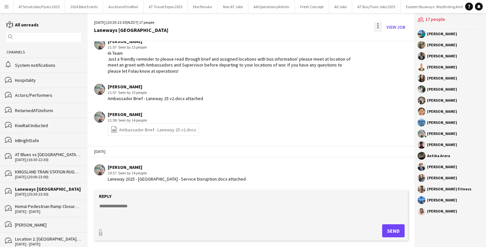
click at [377, 24] on div at bounding box center [378, 27] width 8 height 10
click at [385, 38] on span "Delete" at bounding box center [391, 40] width 15 height 6
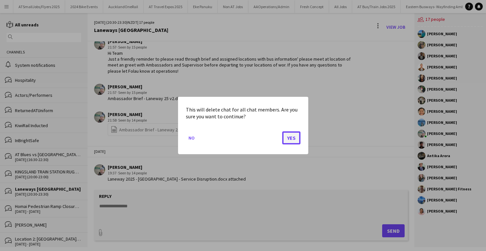
click at [295, 136] on button "Yes" at bounding box center [291, 137] width 18 height 13
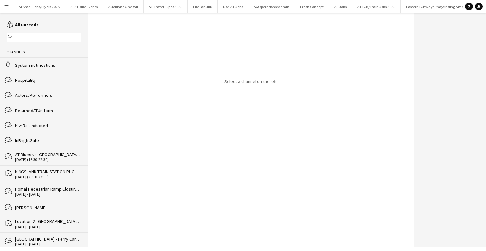
click at [27, 170] on div "KINGSLAND TRAIN STATION RUGBY MATCH BLUES vs CHIEFS [GEOGRAPHIC_DATA]" at bounding box center [48, 172] width 66 height 6
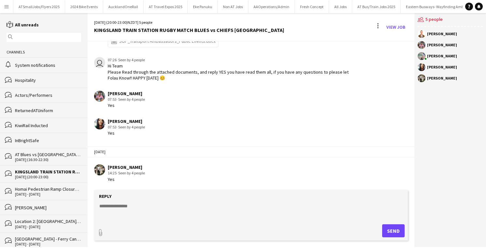
scroll to position [194, 0]
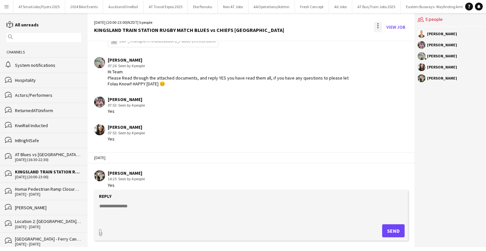
click at [376, 25] on div at bounding box center [378, 27] width 8 height 10
click at [387, 41] on span "Delete" at bounding box center [391, 40] width 15 height 6
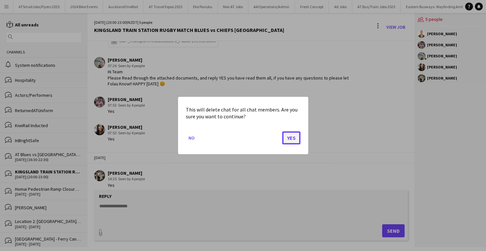
click at [293, 138] on button "Yes" at bounding box center [291, 137] width 18 height 13
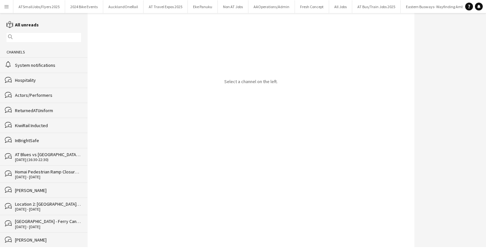
click at [29, 172] on div "Homai Pedestrian Ramp Closure Campaign" at bounding box center [48, 172] width 66 height 6
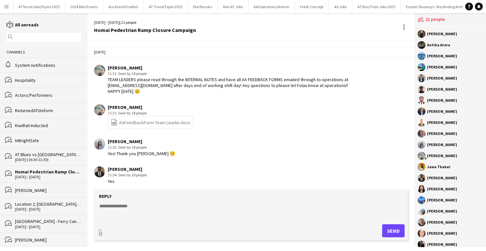
scroll to position [1006, 0]
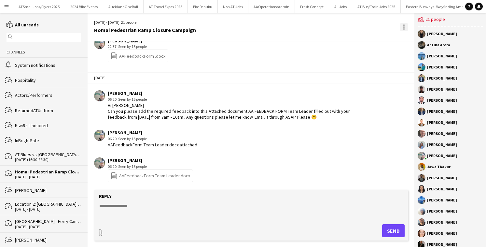
click at [403, 24] on div at bounding box center [404, 27] width 8 height 8
click at [412, 39] on span "Delete" at bounding box center [417, 39] width 15 height 6
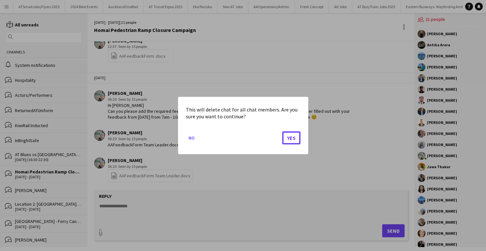
drag, startPoint x: 292, startPoint y: 134, endPoint x: 285, endPoint y: 140, distance: 8.5
click at [292, 134] on button "Yes" at bounding box center [291, 137] width 18 height 13
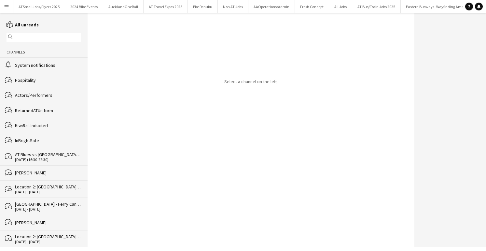
click at [27, 189] on div "[DATE] - [DATE]" at bounding box center [48, 191] width 66 height 5
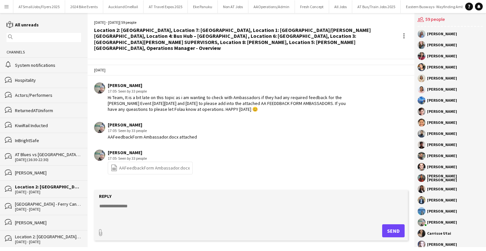
drag, startPoint x: 26, startPoint y: 171, endPoint x: 30, endPoint y: 171, distance: 3.6
click at [26, 170] on div "[PERSON_NAME]" at bounding box center [48, 173] width 66 height 6
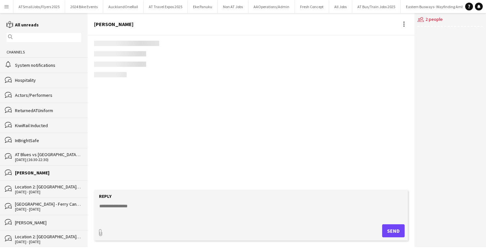
scroll to position [74, 0]
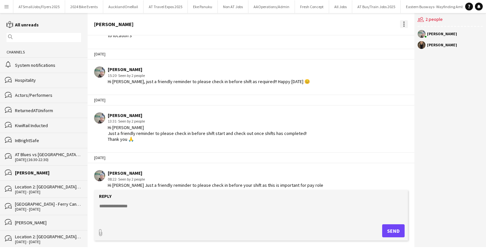
click at [403, 23] on div at bounding box center [403, 23] width 1 height 1
click at [416, 34] on span "Delete" at bounding box center [417, 36] width 15 height 6
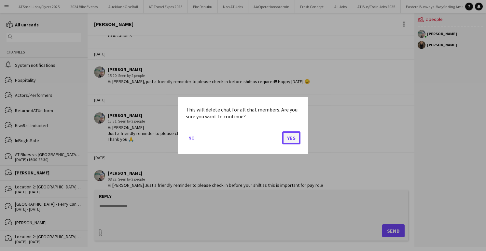
click at [293, 137] on button "Yes" at bounding box center [291, 137] width 18 height 13
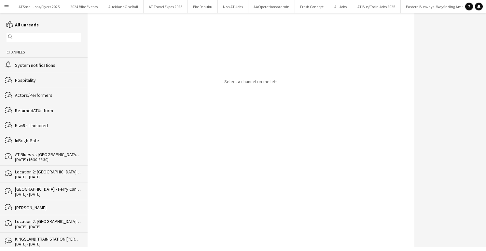
click at [26, 170] on div "Location 2: [GEOGRAPHIC_DATA], Location 7: [GEOGRAPHIC_DATA], Location 1: [GEOG…" at bounding box center [48, 172] width 66 height 6
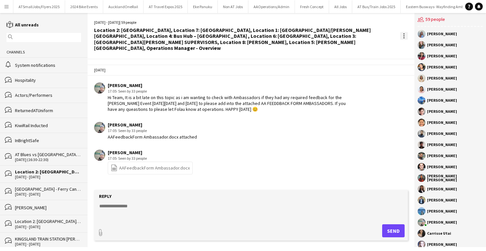
click at [402, 34] on div at bounding box center [404, 36] width 8 height 8
click at [415, 46] on span "Delete" at bounding box center [417, 48] width 15 height 6
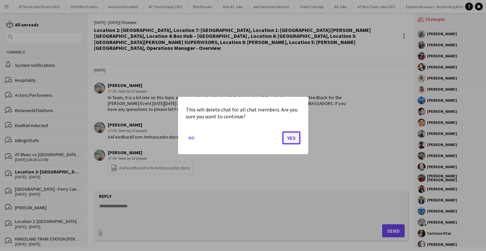
click at [290, 138] on button "Yes" at bounding box center [291, 137] width 18 height 13
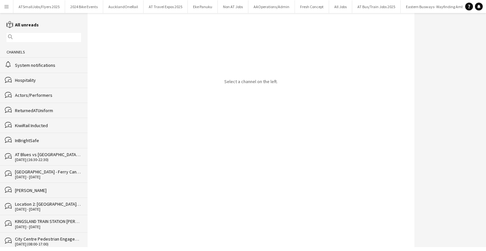
click at [24, 169] on div "[GEOGRAPHIC_DATA] - Ferry Cancellations due to Sail GP, DOWNTOWN FERRY TERMINAL…" at bounding box center [48, 172] width 66 height 6
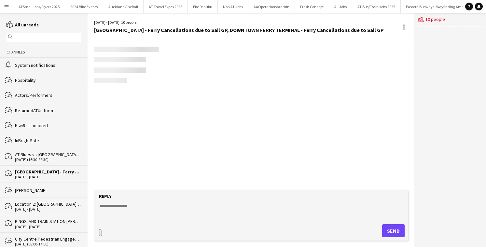
scroll to position [650, 0]
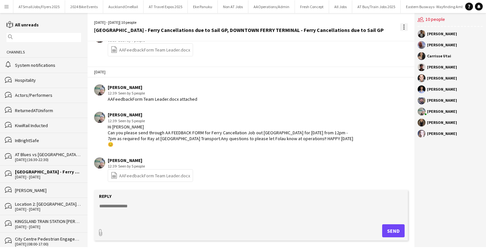
click at [402, 28] on div at bounding box center [404, 27] width 8 height 8
click at [416, 40] on span "Delete" at bounding box center [417, 42] width 15 height 6
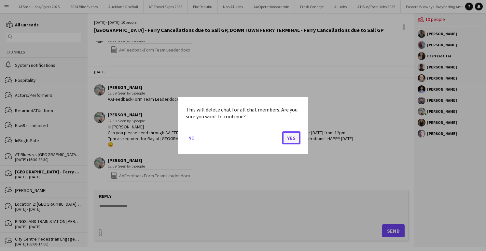
click at [294, 137] on button "Yes" at bounding box center [291, 137] width 18 height 13
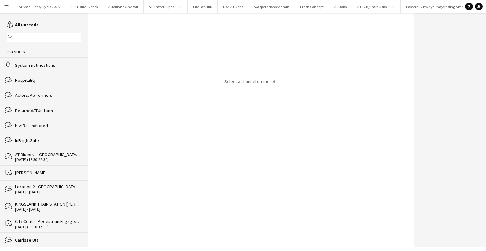
click at [23, 152] on div "AT Blues vs [GEOGRAPHIC_DATA], AT NEW MARKET STATION - Blues vs Chiefs , AT BRI…" at bounding box center [48, 154] width 66 height 6
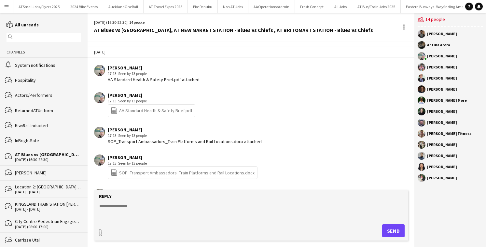
scroll to position [564, 0]
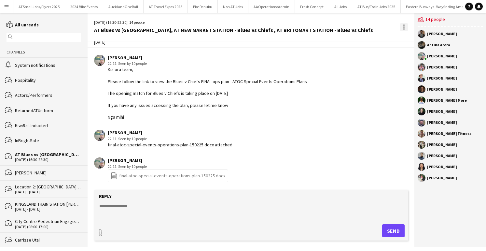
click at [403, 26] on div at bounding box center [403, 26] width 1 height 1
click at [411, 38] on span "Delete" at bounding box center [417, 39] width 15 height 6
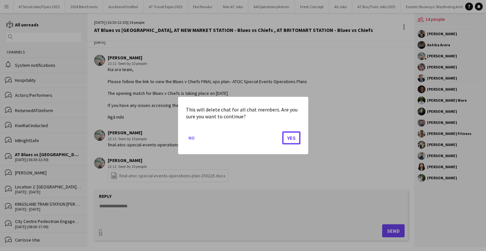
drag, startPoint x: 292, startPoint y: 136, endPoint x: 244, endPoint y: 144, distance: 48.5
click at [292, 136] on button "Yes" at bounding box center [291, 137] width 18 height 13
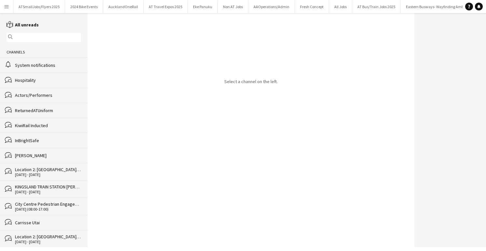
click at [24, 154] on div "[PERSON_NAME]" at bounding box center [48, 155] width 66 height 6
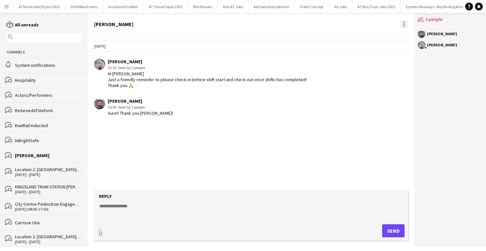
click at [402, 24] on div at bounding box center [404, 24] width 8 height 8
click at [411, 35] on span "Delete" at bounding box center [417, 36] width 15 height 6
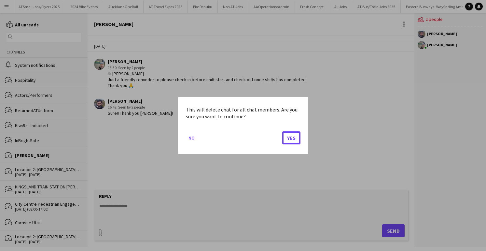
click at [290, 137] on button "Yes" at bounding box center [291, 137] width 18 height 13
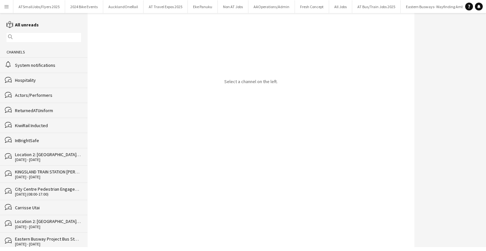
click at [30, 153] on div "Location 2: [GEOGRAPHIC_DATA], Location 7: [GEOGRAPHIC_DATA], Location 1: [GEOG…" at bounding box center [48, 154] width 66 height 6
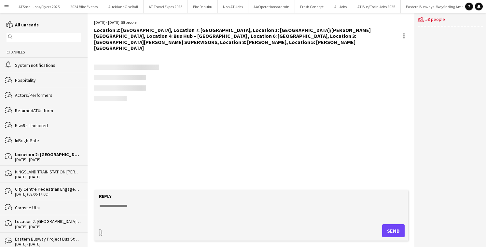
scroll to position [883, 0]
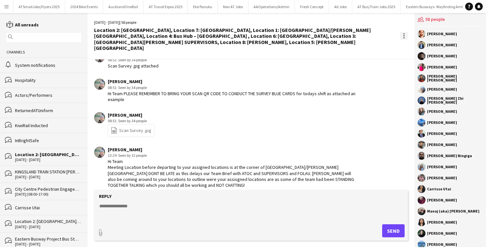
click at [404, 35] on div at bounding box center [403, 35] width 1 height 1
click at [409, 44] on app-icon "Delete" at bounding box center [407, 45] width 5 height 6
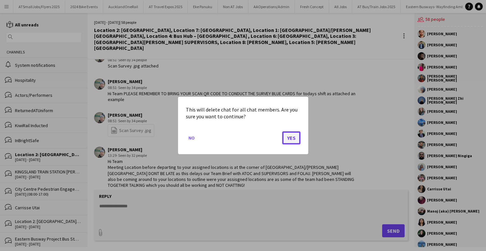
click at [292, 137] on button "Yes" at bounding box center [291, 137] width 18 height 13
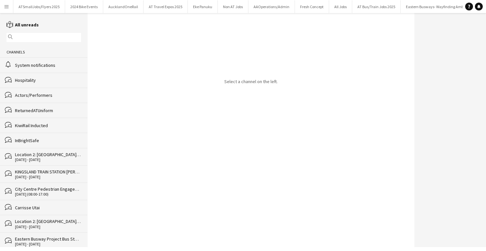
click at [27, 151] on div "KINGSLAND TRAIN STATION [PERSON_NAME] Event AOR Assist, MORNINGSIDE TRAIN STATI…" at bounding box center [48, 154] width 66 height 6
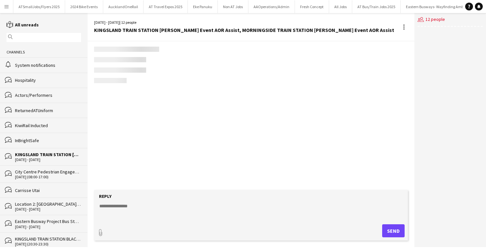
scroll to position [264, 0]
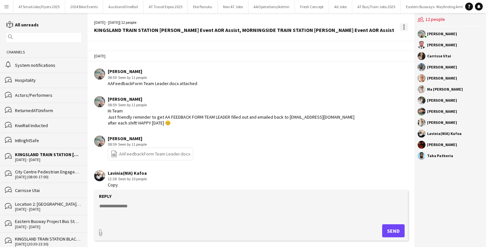
click at [403, 27] on div at bounding box center [403, 26] width 1 height 1
click at [406, 38] on app-icon "Delete" at bounding box center [407, 39] width 5 height 6
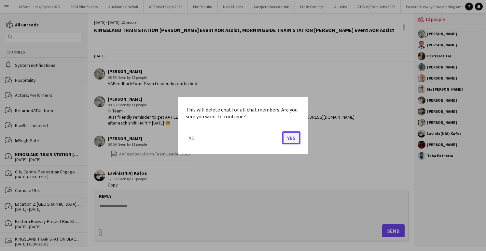
click at [291, 134] on button "Yes" at bounding box center [291, 137] width 18 height 13
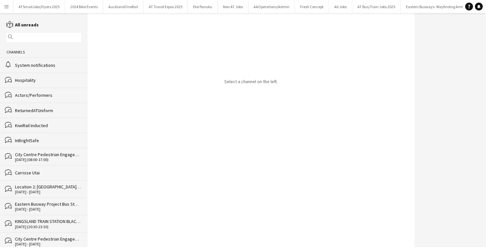
click at [24, 152] on div "City Centre Pedestrian Engagement -" at bounding box center [48, 154] width 66 height 6
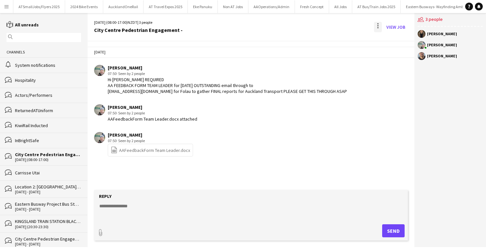
click at [377, 22] on div at bounding box center [378, 27] width 8 height 10
click at [392, 39] on span "Delete" at bounding box center [391, 40] width 15 height 6
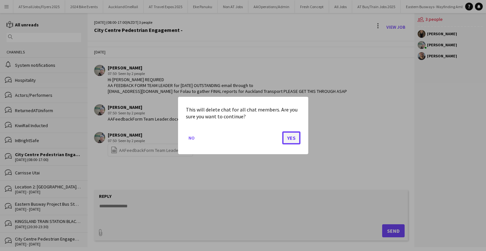
click at [290, 137] on button "Yes" at bounding box center [291, 137] width 18 height 13
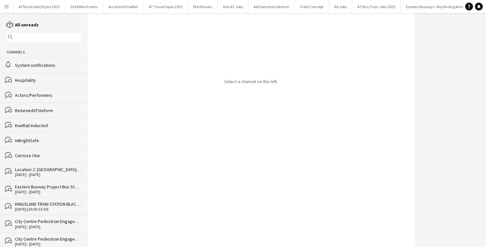
click at [20, 155] on div "Carrisse Utai" at bounding box center [48, 155] width 66 height 6
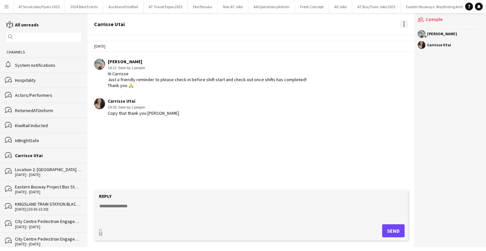
click at [402, 22] on div at bounding box center [404, 24] width 8 height 8
click at [410, 35] on app-icon "Delete" at bounding box center [407, 36] width 5 height 6
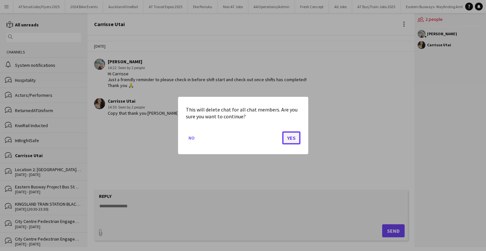
click at [292, 137] on button "Yes" at bounding box center [291, 137] width 18 height 13
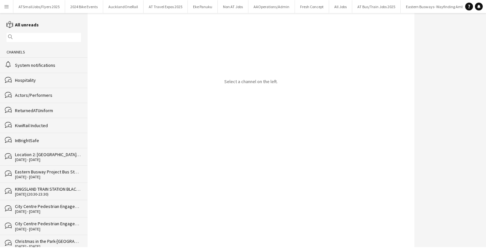
click at [27, 153] on div "Location 2: [GEOGRAPHIC_DATA], Location 7: [GEOGRAPHIC_DATA], Location 1: [GEOG…" at bounding box center [48, 154] width 66 height 6
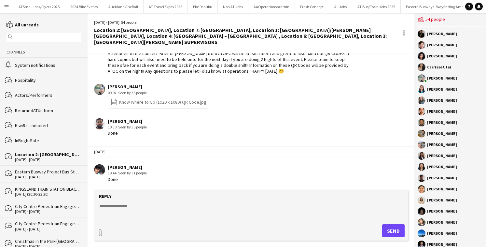
scroll to position [962, 0]
click at [403, 32] on div at bounding box center [404, 33] width 8 height 8
click at [407, 43] on app-icon "Delete" at bounding box center [407, 45] width 5 height 6
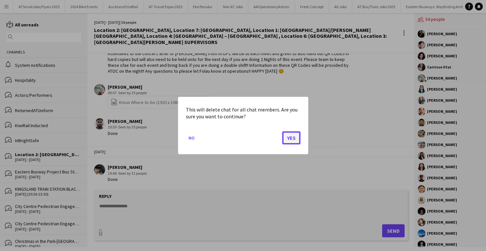
click at [293, 134] on button "Yes" at bounding box center [291, 137] width 18 height 13
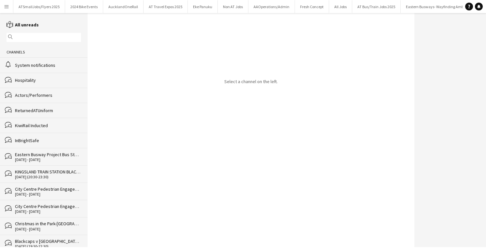
click at [25, 154] on div "Eastern Busway Project Bus Stop Relocate - Bus Stop [STREET_ADDRESS] / [GEOGRAP…" at bounding box center [48, 154] width 66 height 6
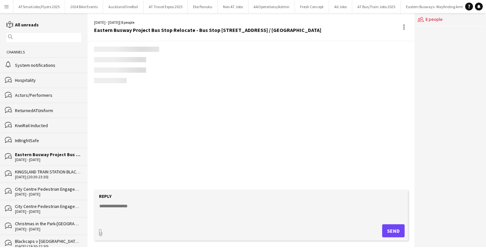
scroll to position [549, 0]
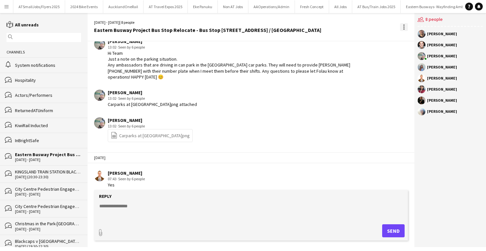
click at [404, 25] on div at bounding box center [403, 24] width 1 height 1
click at [408, 38] on app-icon "Delete" at bounding box center [407, 39] width 5 height 6
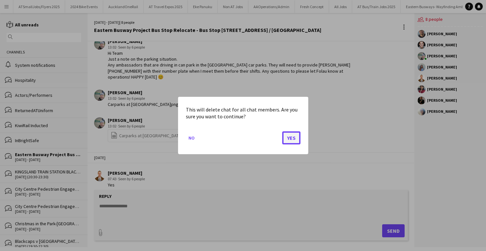
click at [289, 138] on button "Yes" at bounding box center [291, 137] width 18 height 13
